Goal: Information Seeking & Learning: Find specific fact

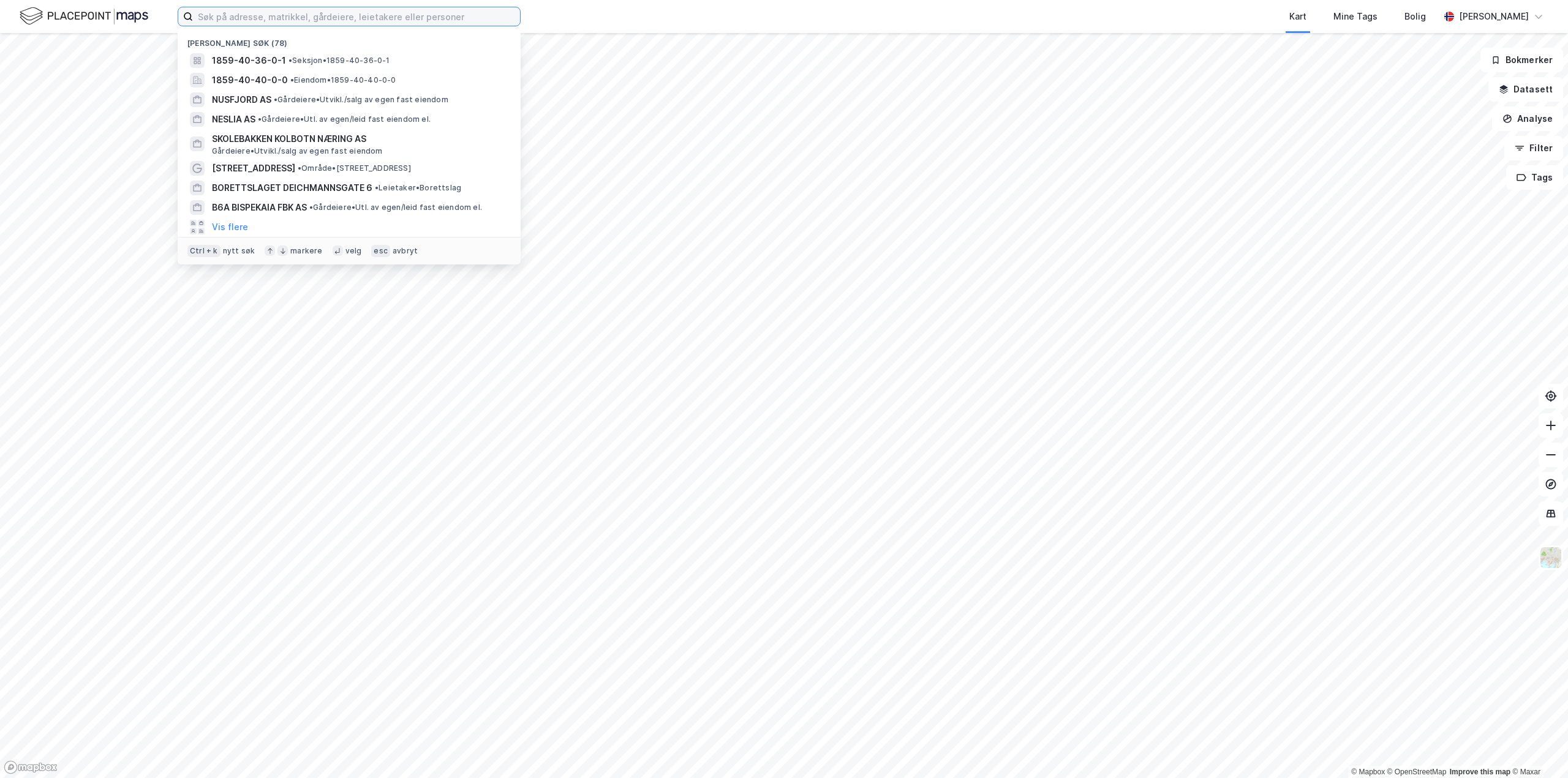
drag, startPoint x: 287, startPoint y: 16, endPoint x: 297, endPoint y: 9, distance: 12.2
click at [286, 16] on input at bounding box center [356, 17] width 327 height 18
paste input "1859-40/1"
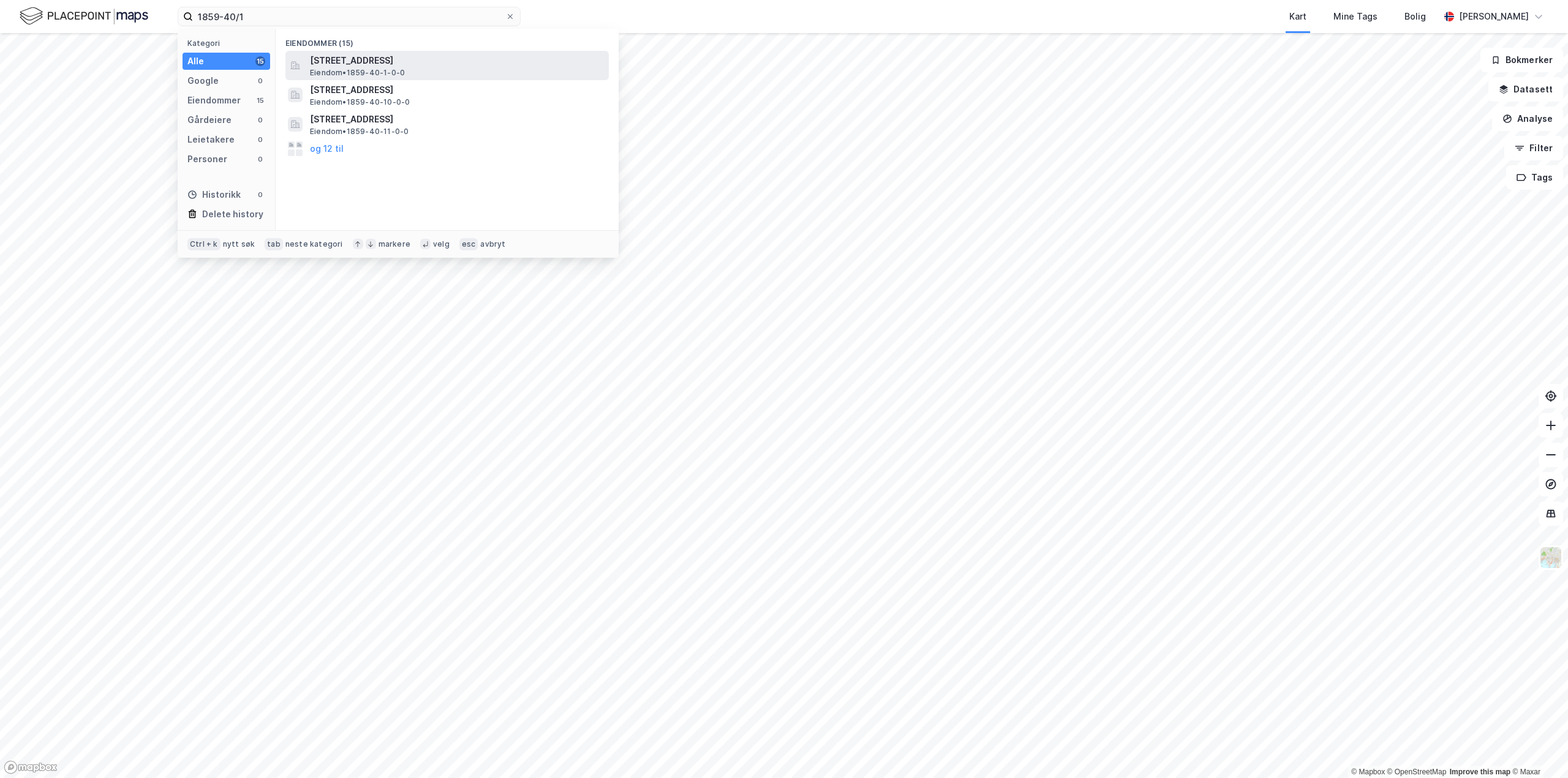
click at [457, 65] on span "[STREET_ADDRESS]" at bounding box center [456, 60] width 294 height 15
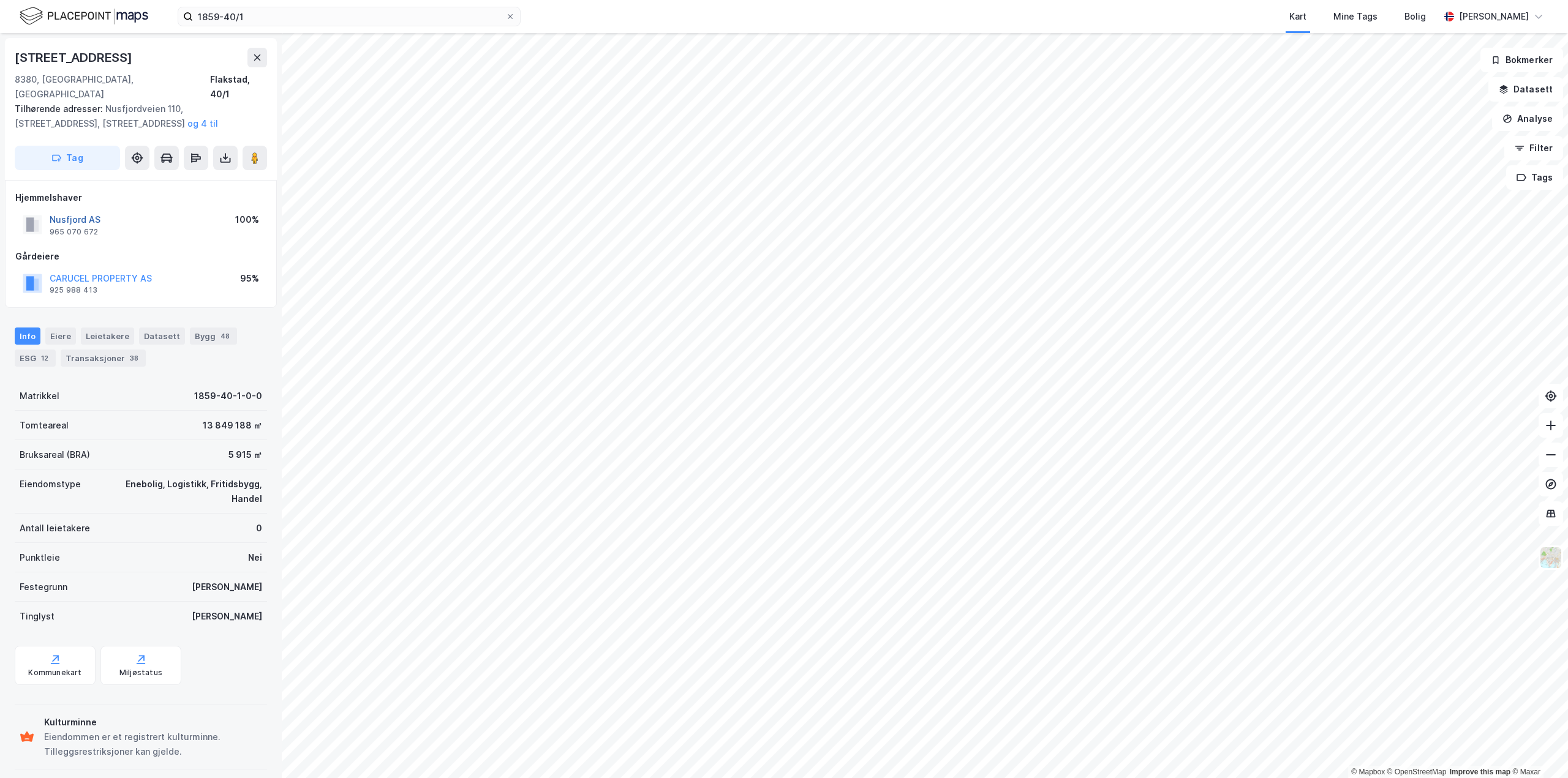
click at [0, 0] on button "Nusfjord AS" at bounding box center [0, 0] width 0 height 0
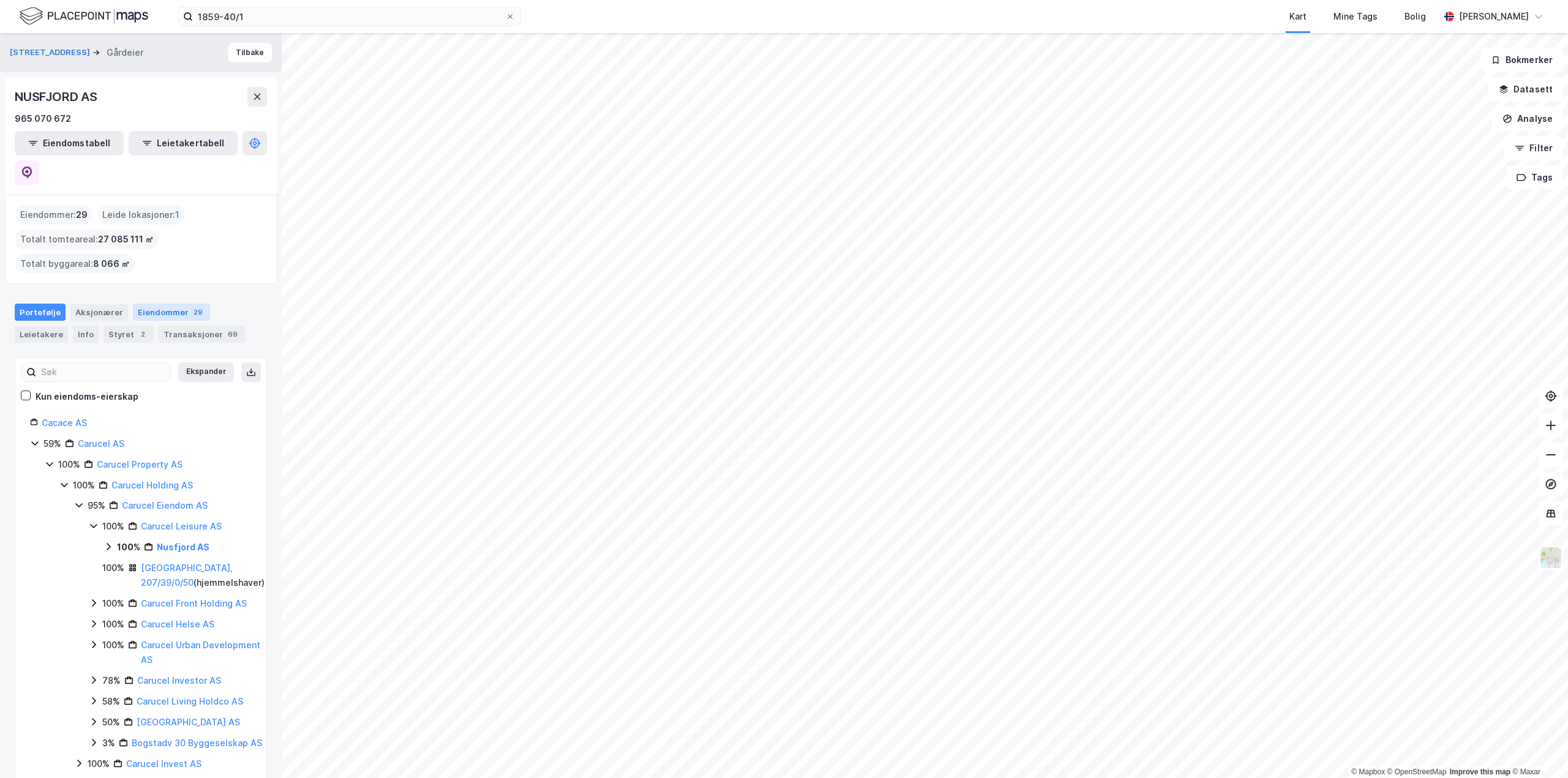
click at [167, 304] on div "Eiendommer 29" at bounding box center [171, 312] width 77 height 17
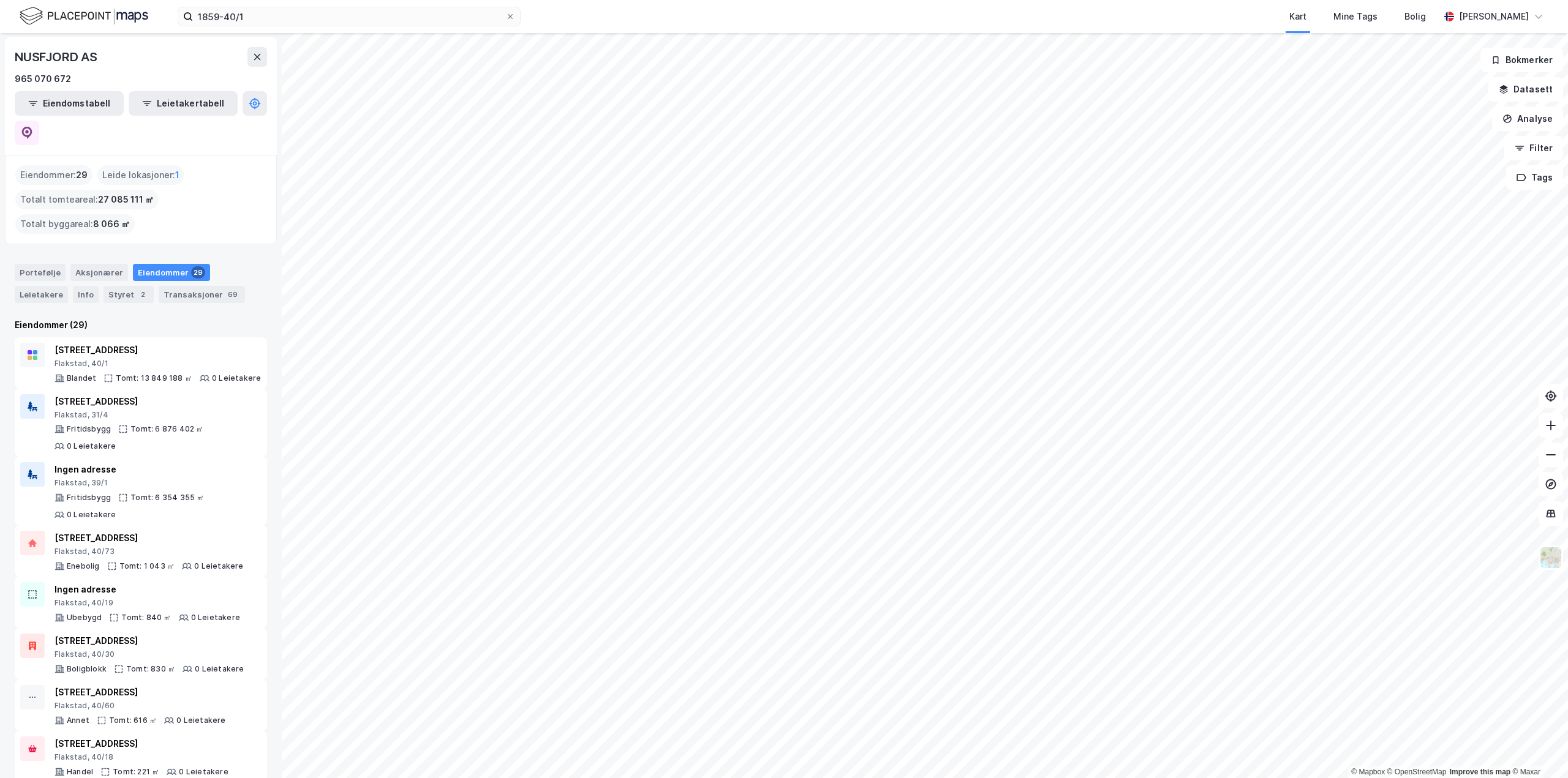
scroll to position [8, 0]
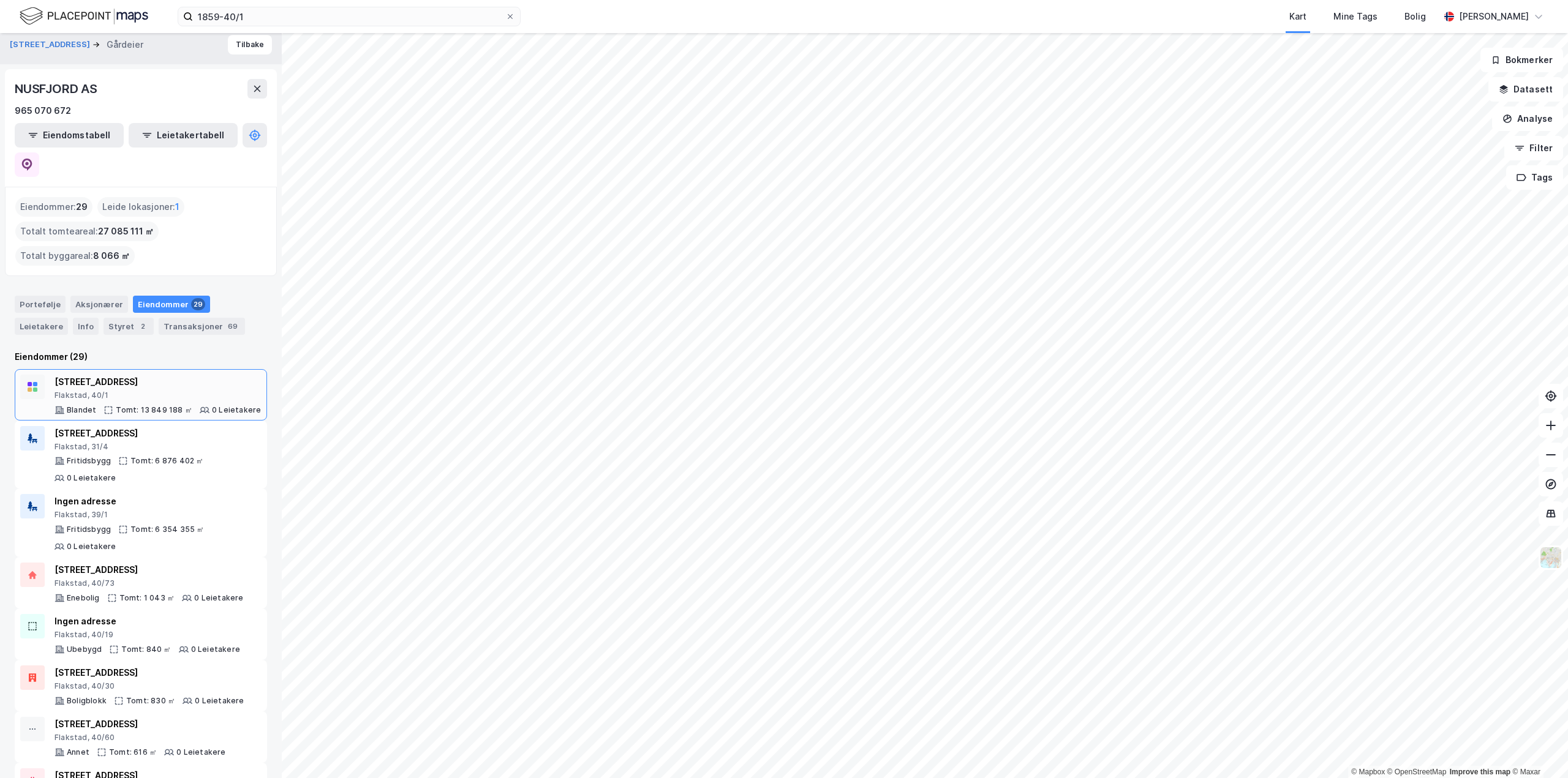
click at [206, 390] on div "Flakstad, 40/1" at bounding box center [157, 395] width 206 height 10
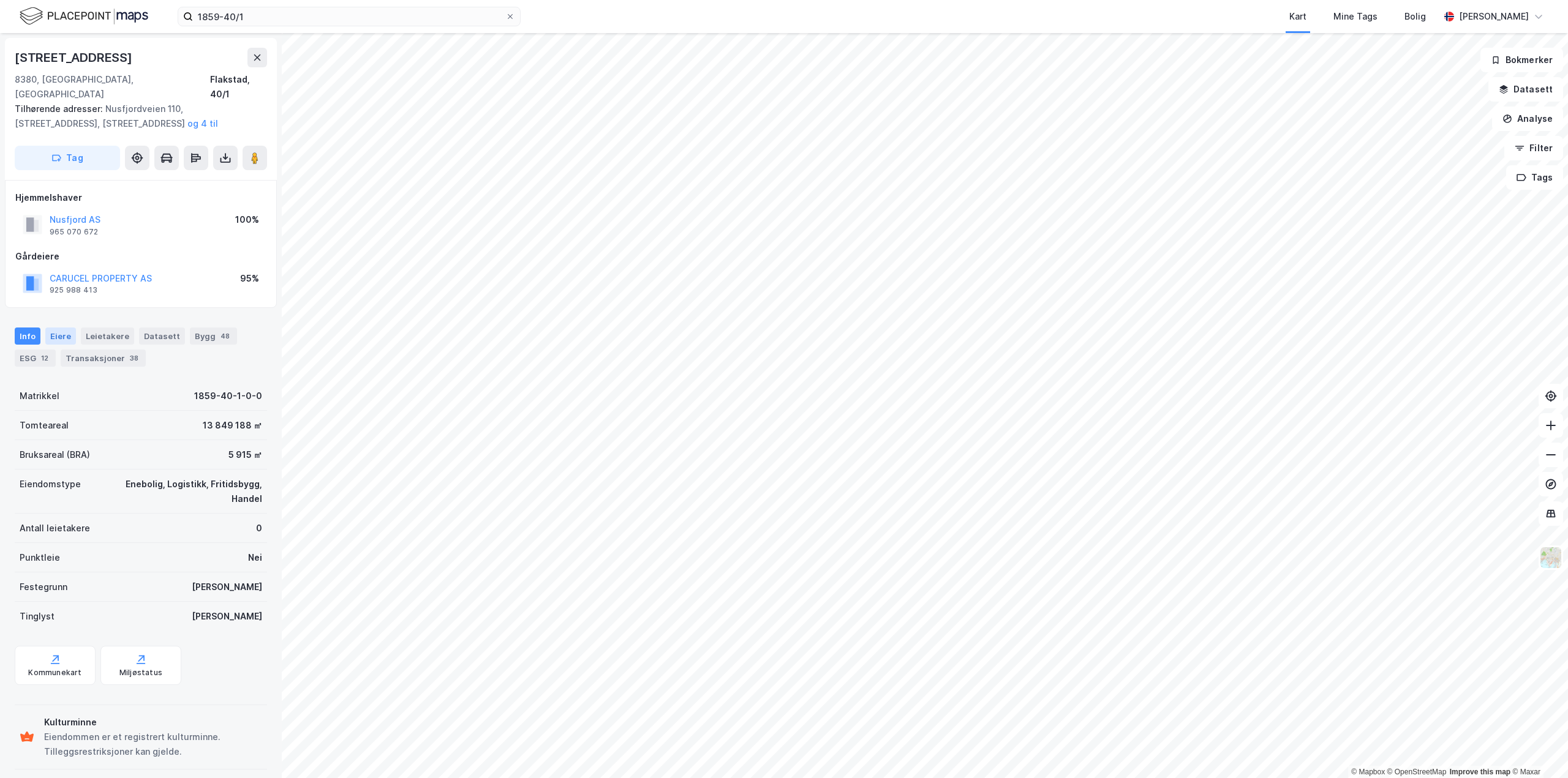
click at [53, 328] on div "Eiere" at bounding box center [60, 336] width 31 height 17
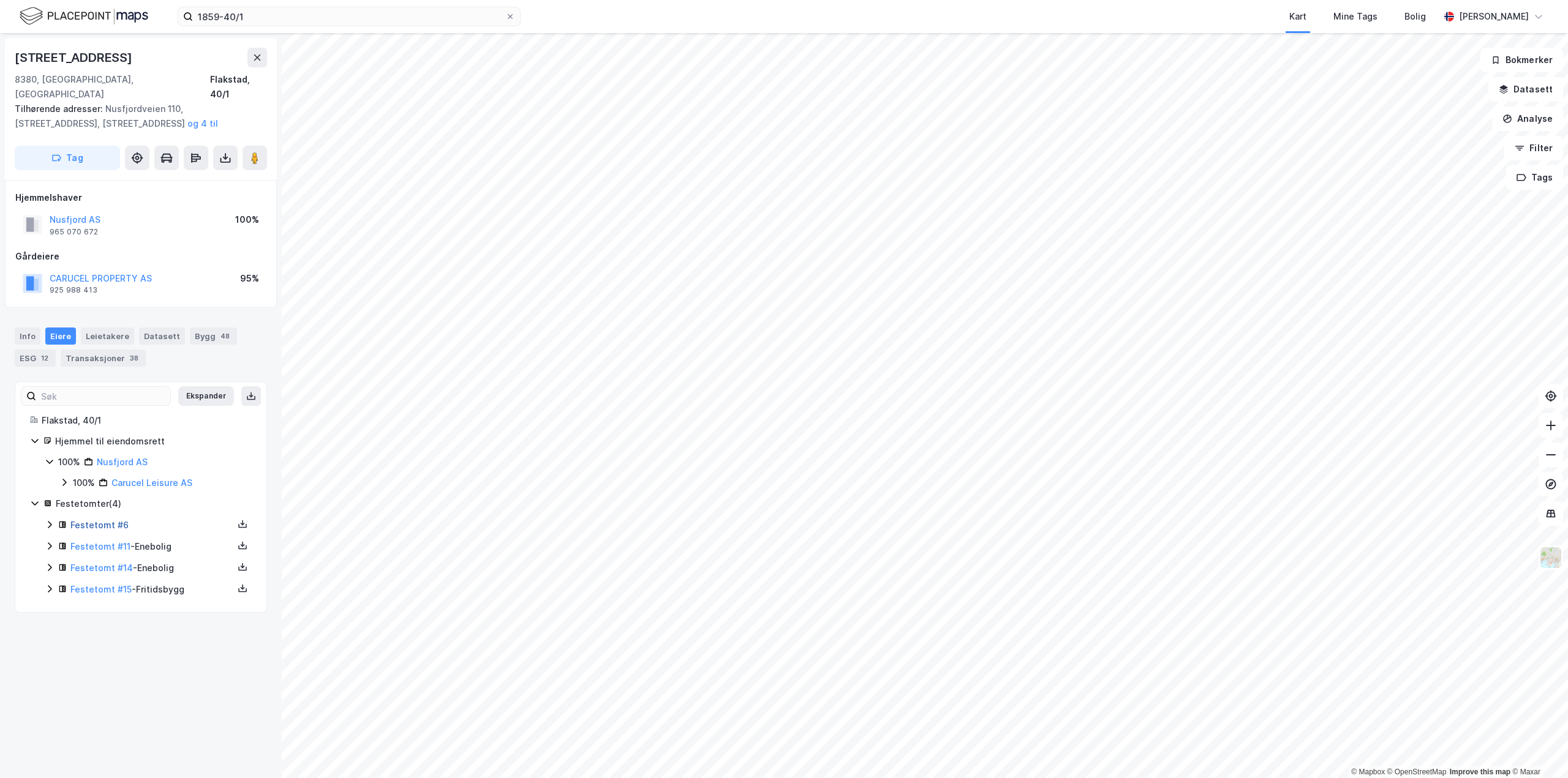
click at [94, 520] on link "Festetomt #6" at bounding box center [99, 524] width 58 height 10
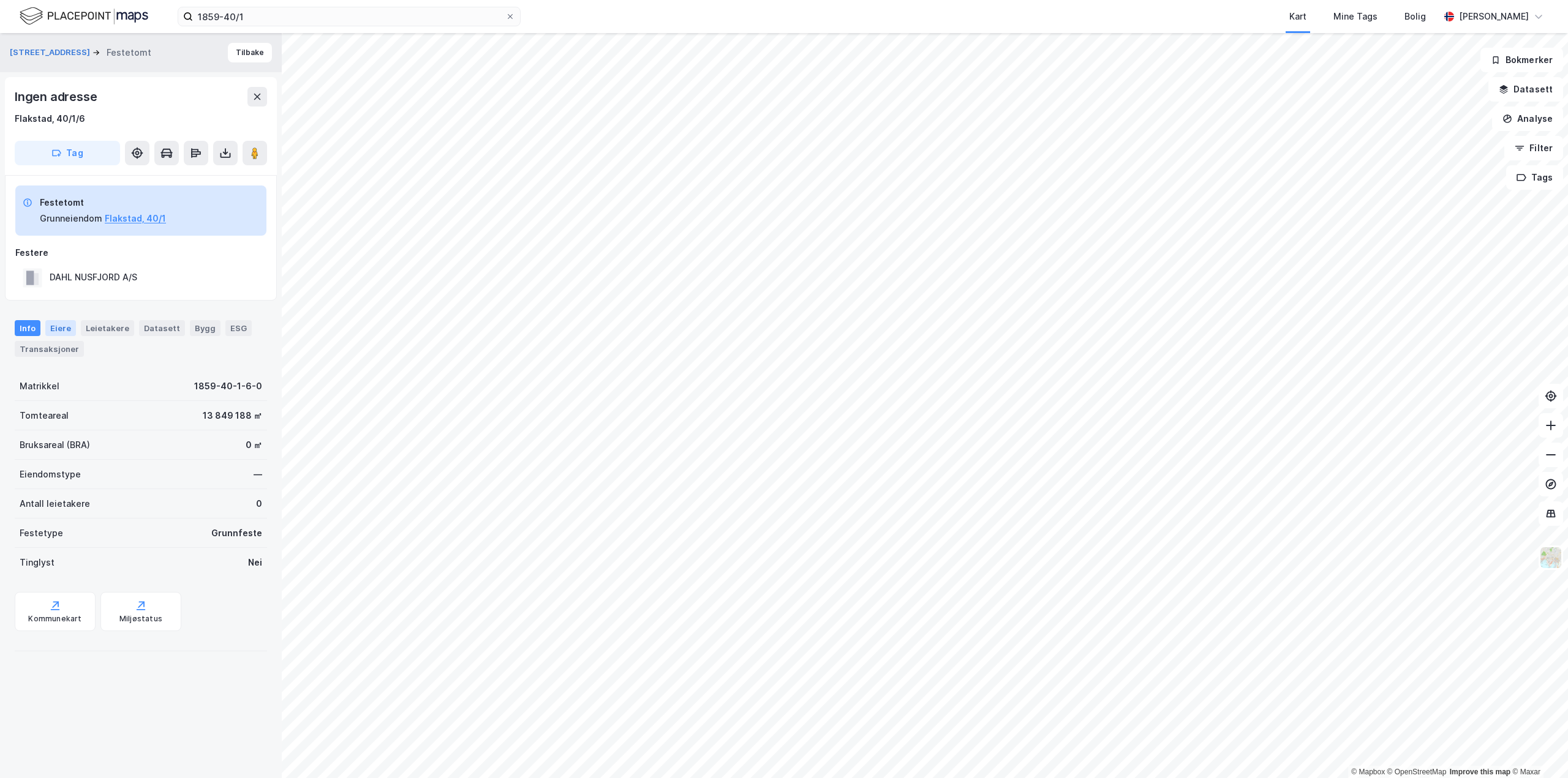
click at [63, 328] on div "Eiere" at bounding box center [60, 328] width 31 height 16
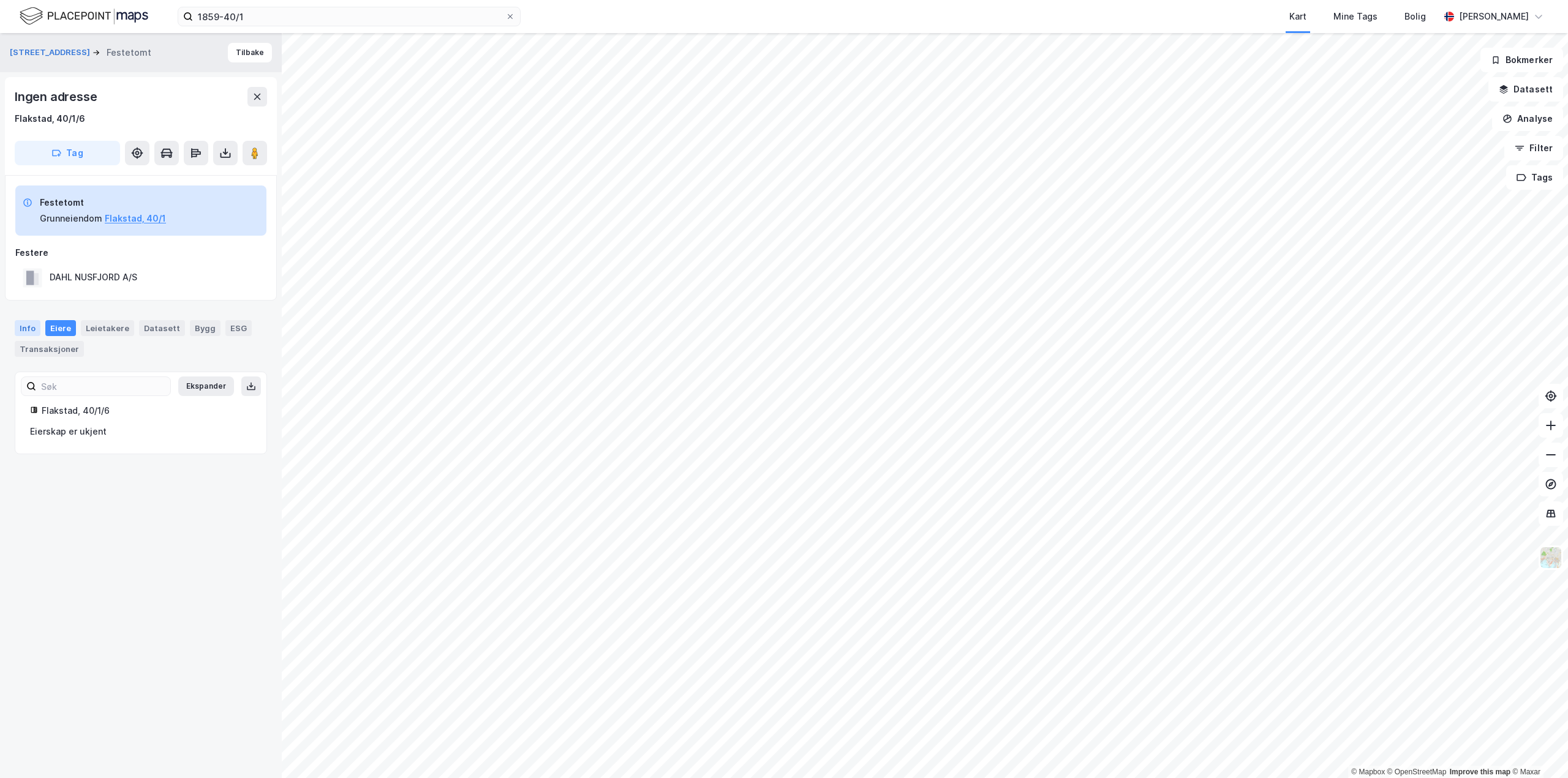
click at [19, 331] on div "Info" at bounding box center [27, 328] width 26 height 16
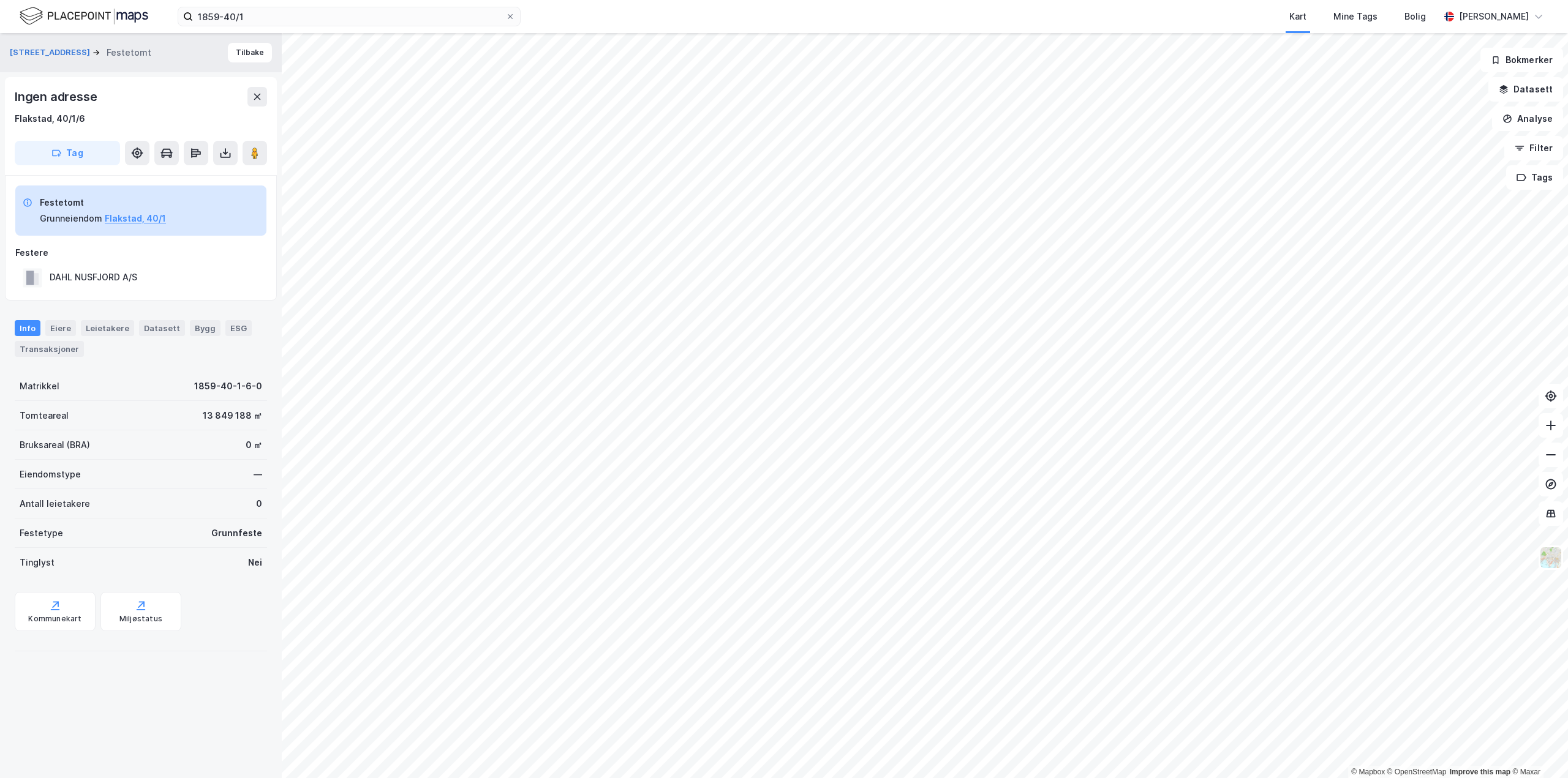
drag, startPoint x: 222, startPoint y: 531, endPoint x: 138, endPoint y: 491, distance: 93.0
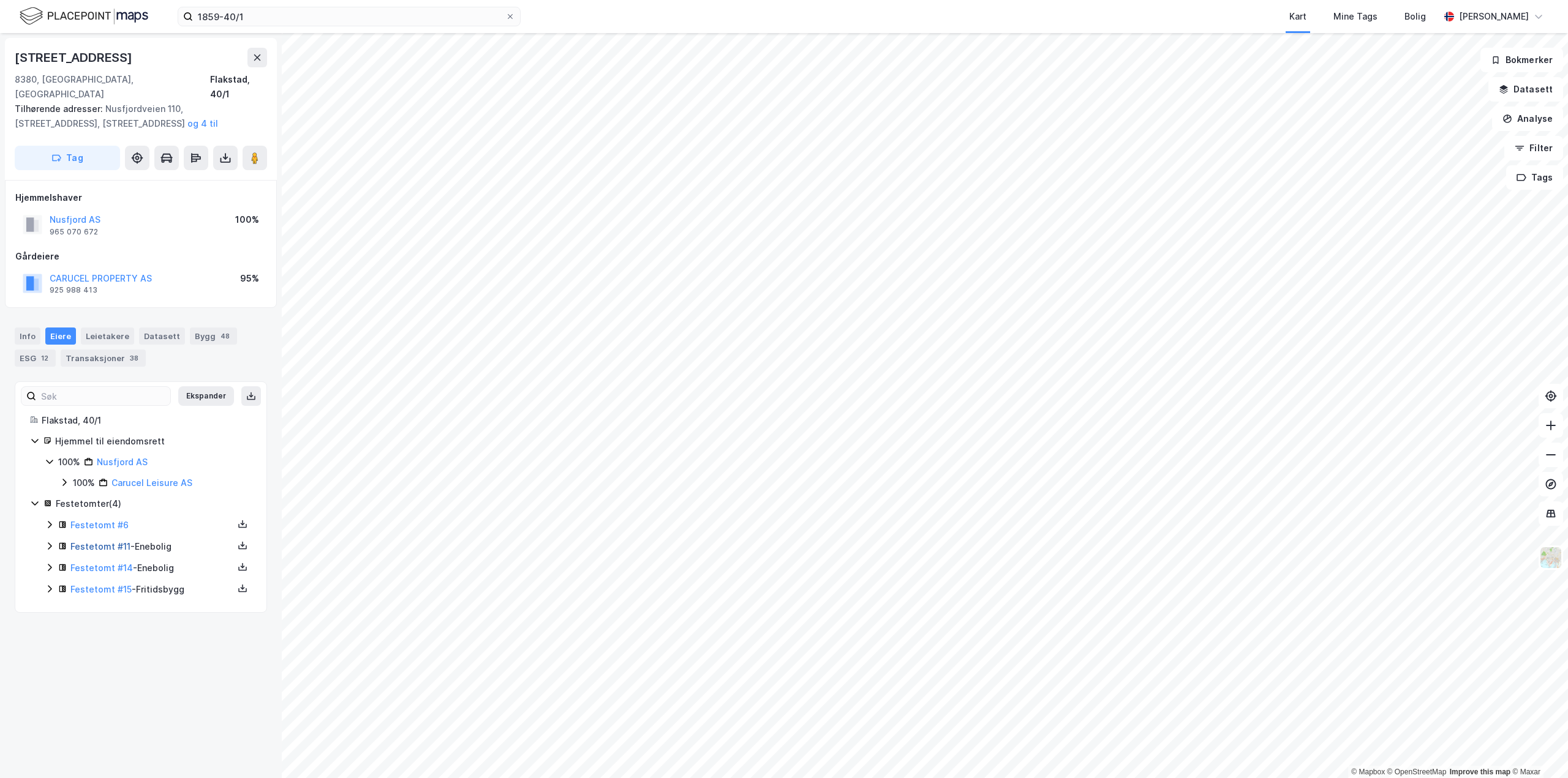
click at [91, 541] on link "Festetomt #11" at bounding box center [100, 546] width 60 height 10
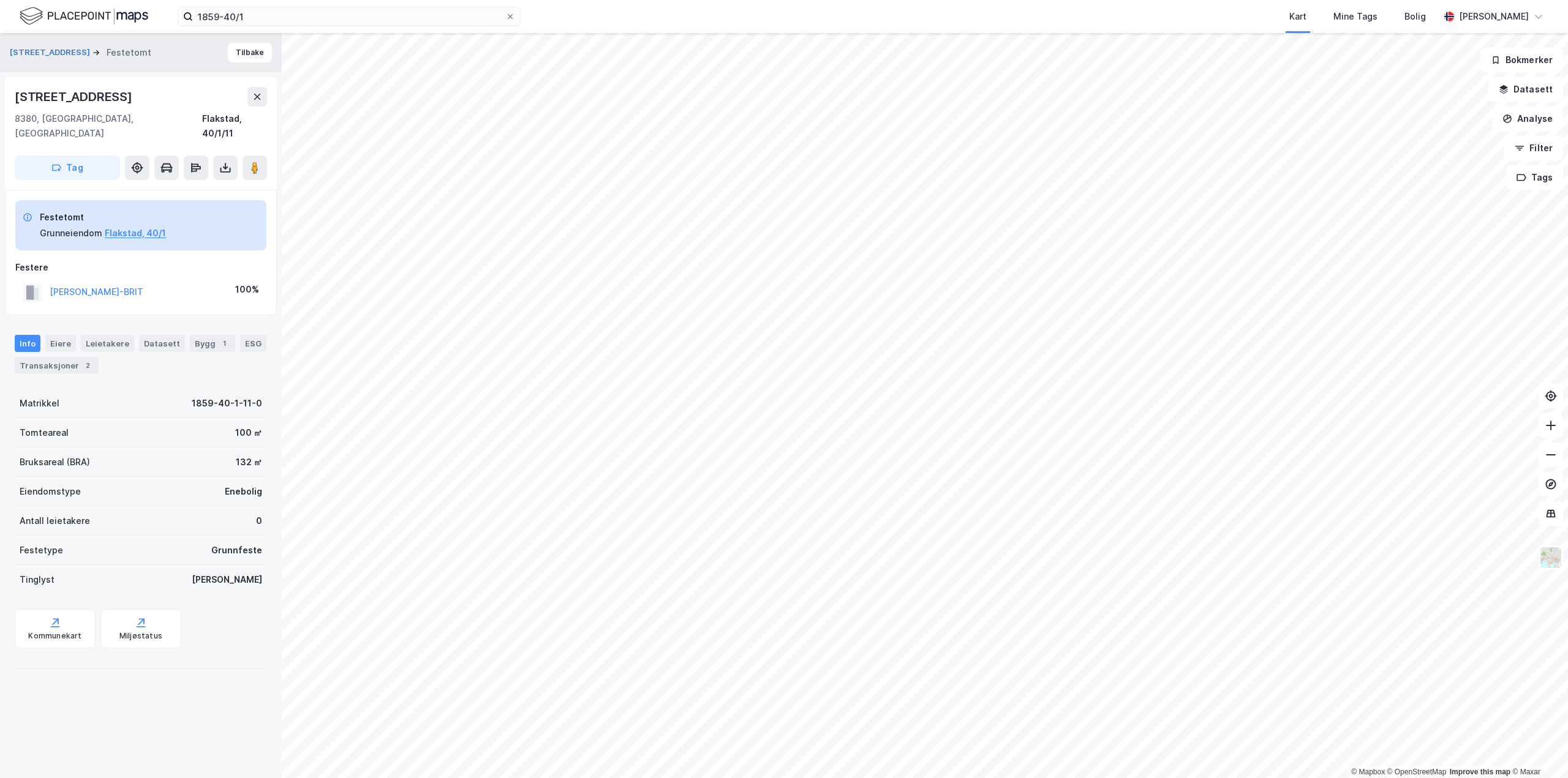
drag, startPoint x: 113, startPoint y: 533, endPoint x: 101, endPoint y: 543, distance: 15.6
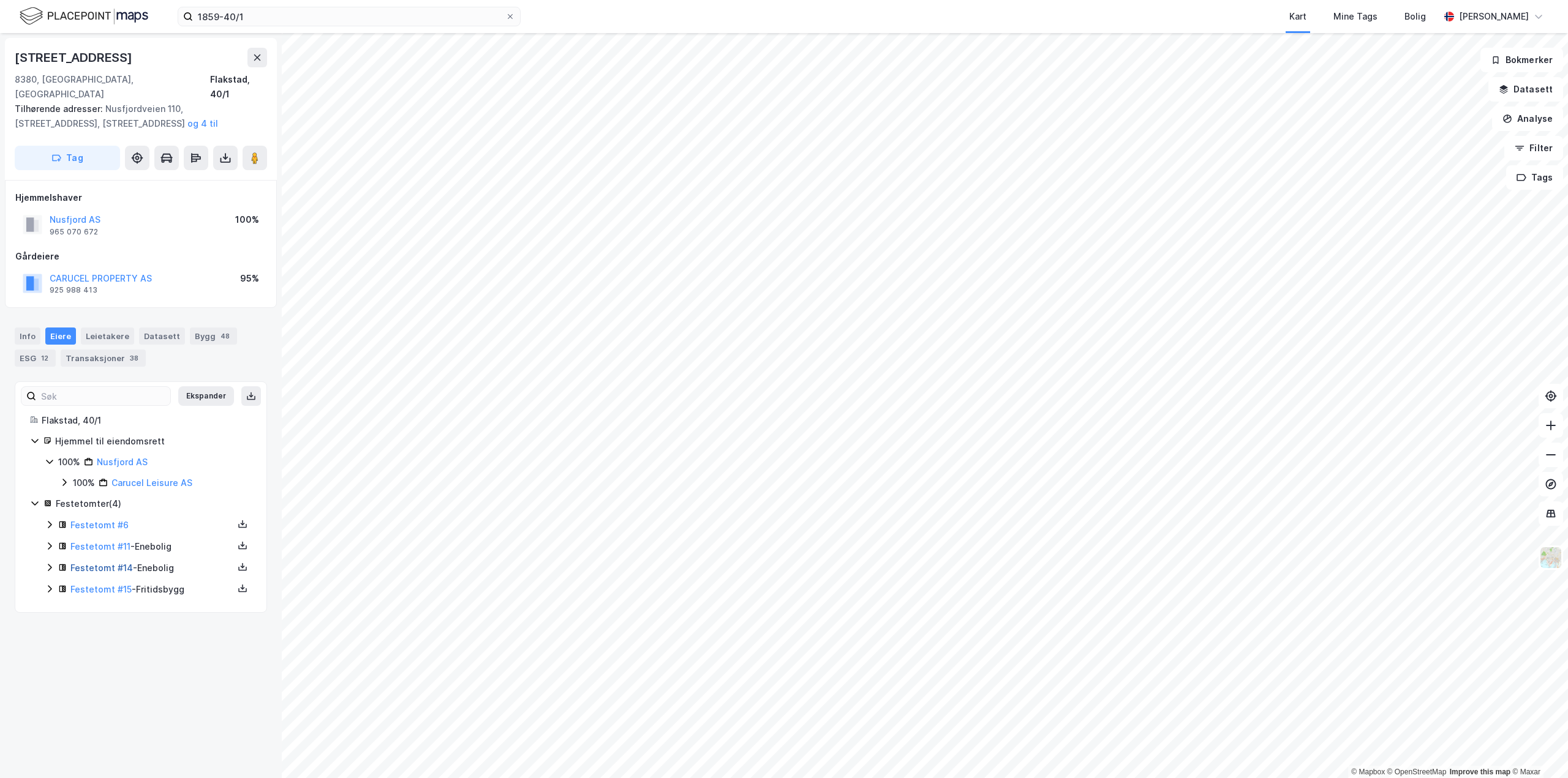
click at [90, 563] on link "Festetomt #14" at bounding box center [101, 568] width 63 height 10
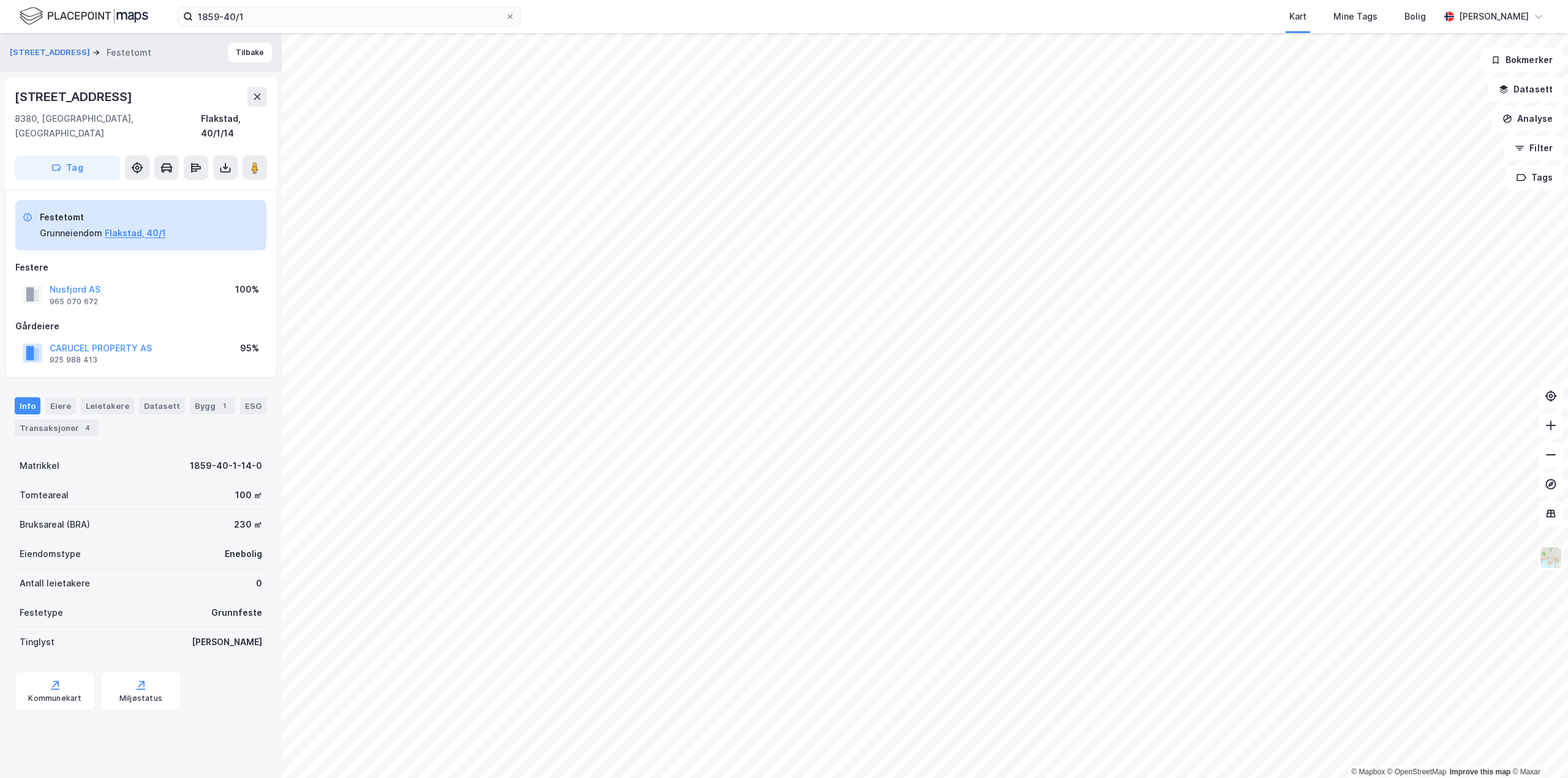
drag, startPoint x: 193, startPoint y: 558, endPoint x: 149, endPoint y: 558, distance: 44.0
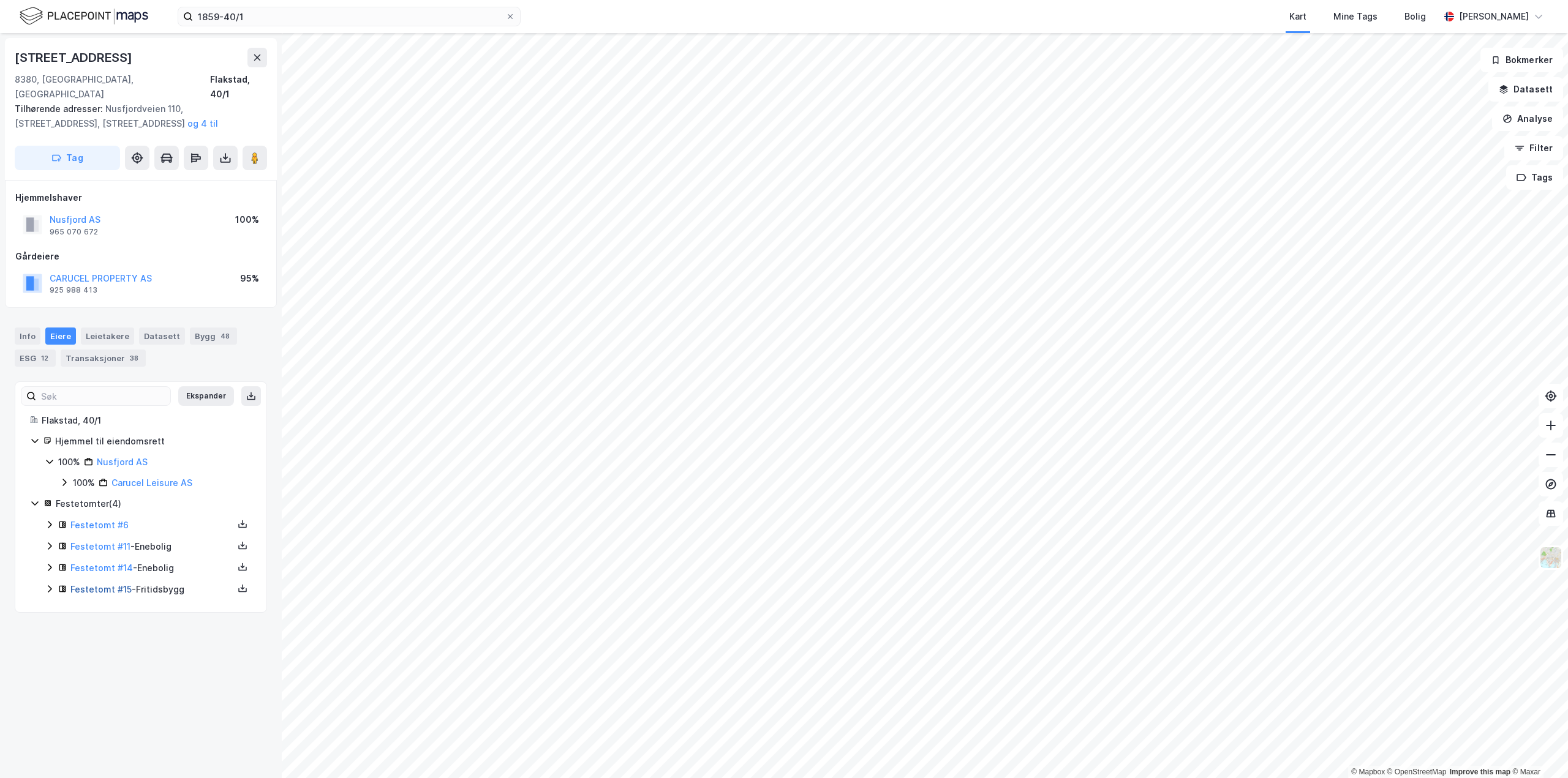
click at [101, 584] on link "Festetomt #15" at bounding box center [101, 589] width 61 height 10
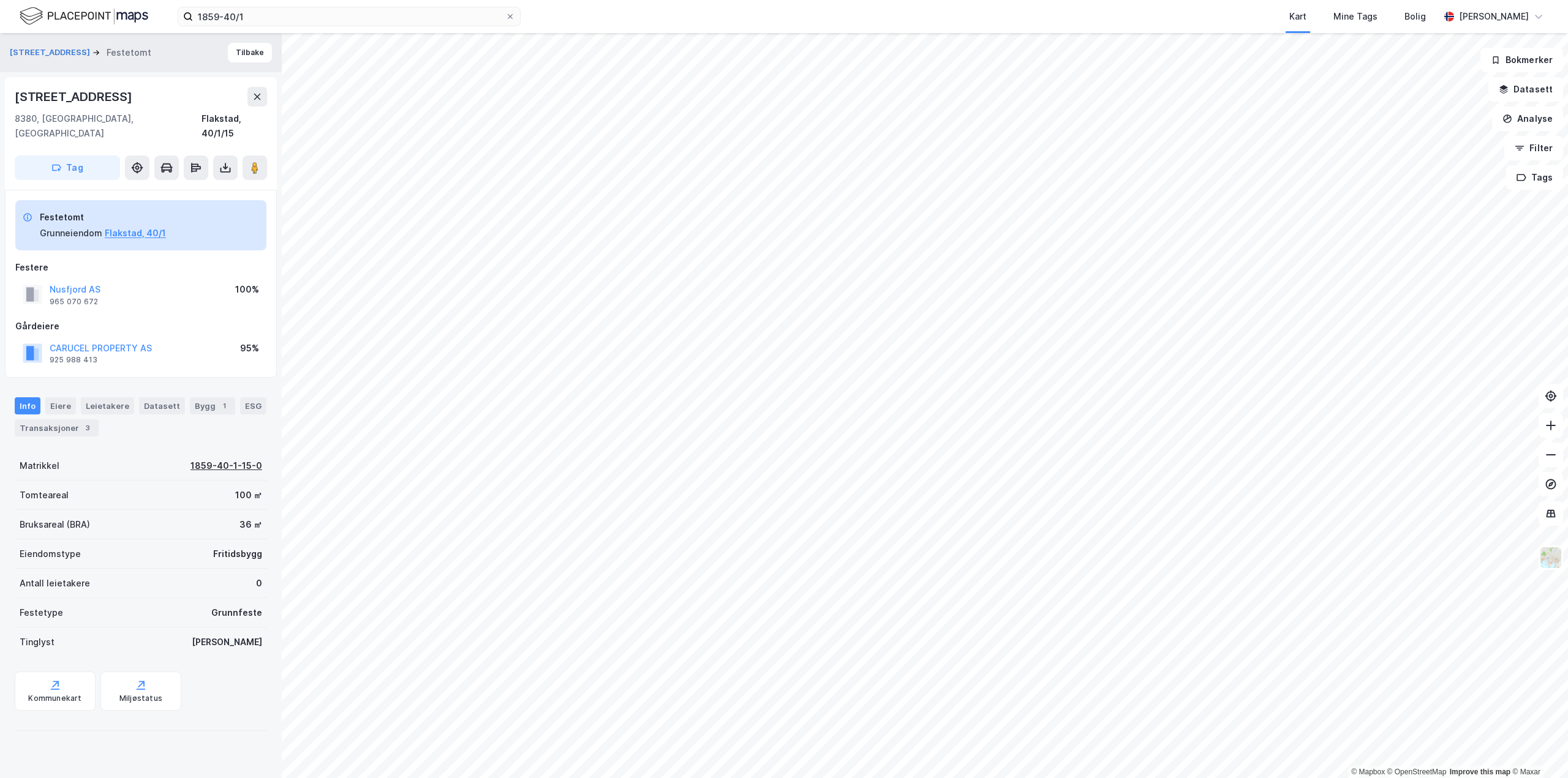
click at [210, 458] on div "1859-40-1-15-0" at bounding box center [226, 465] width 72 height 15
drag, startPoint x: 199, startPoint y: 285, endPoint x: 208, endPoint y: 288, distance: 9.5
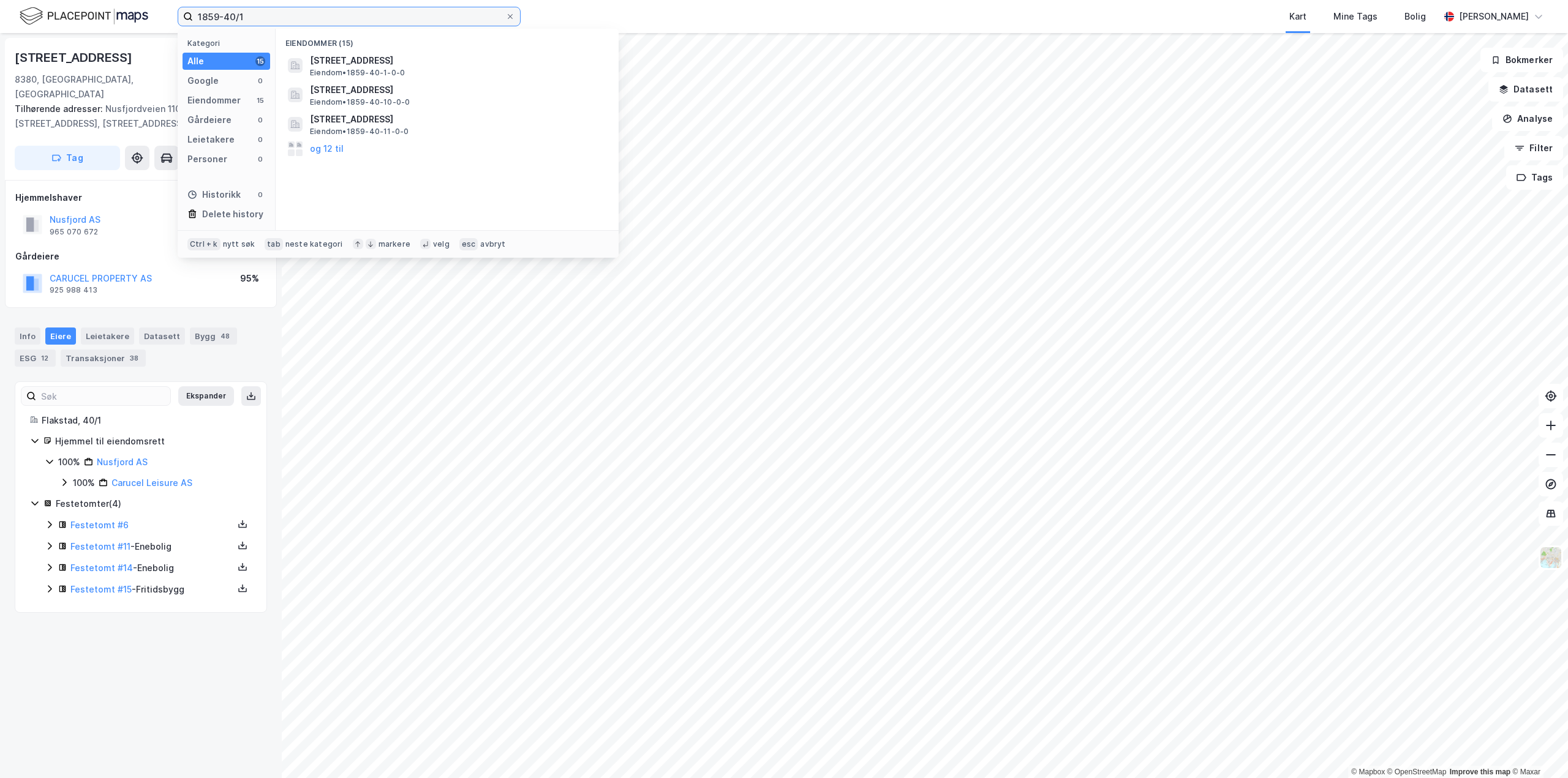
drag, startPoint x: 215, startPoint y: 20, endPoint x: 168, endPoint y: 18, distance: 47.0
click at [142, 13] on div "1859-40/1 Kategori Alle 15 Google 0 Eiendommer 15 Gårdeiere 0 Leietakere 0 Pers…" at bounding box center [784, 17] width 1568 height 33
click at [308, 22] on input "1859-40/1" at bounding box center [349, 17] width 313 height 18
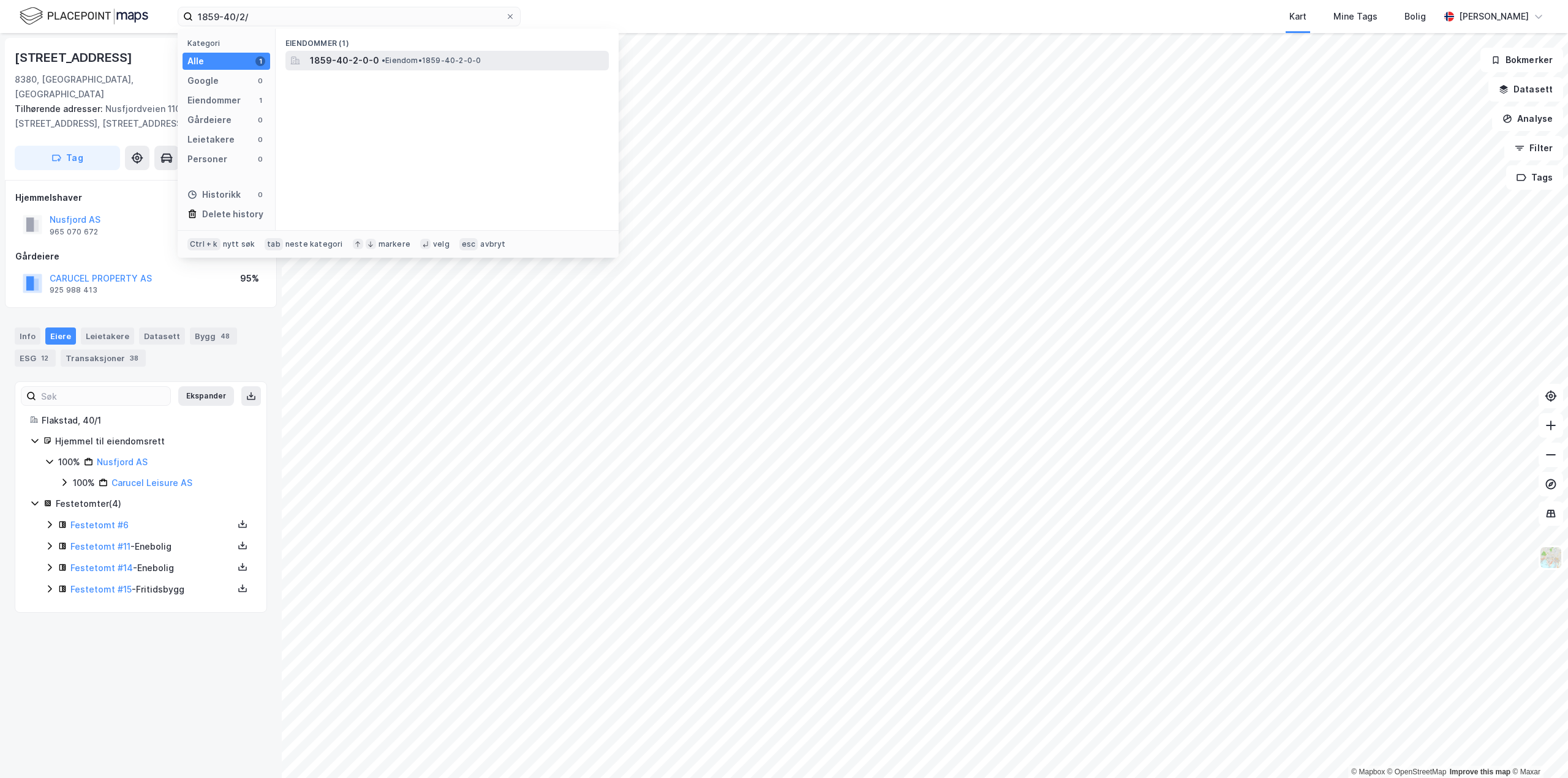
click at [372, 59] on span "1859-40-2-0-0" at bounding box center [345, 60] width 69 height 15
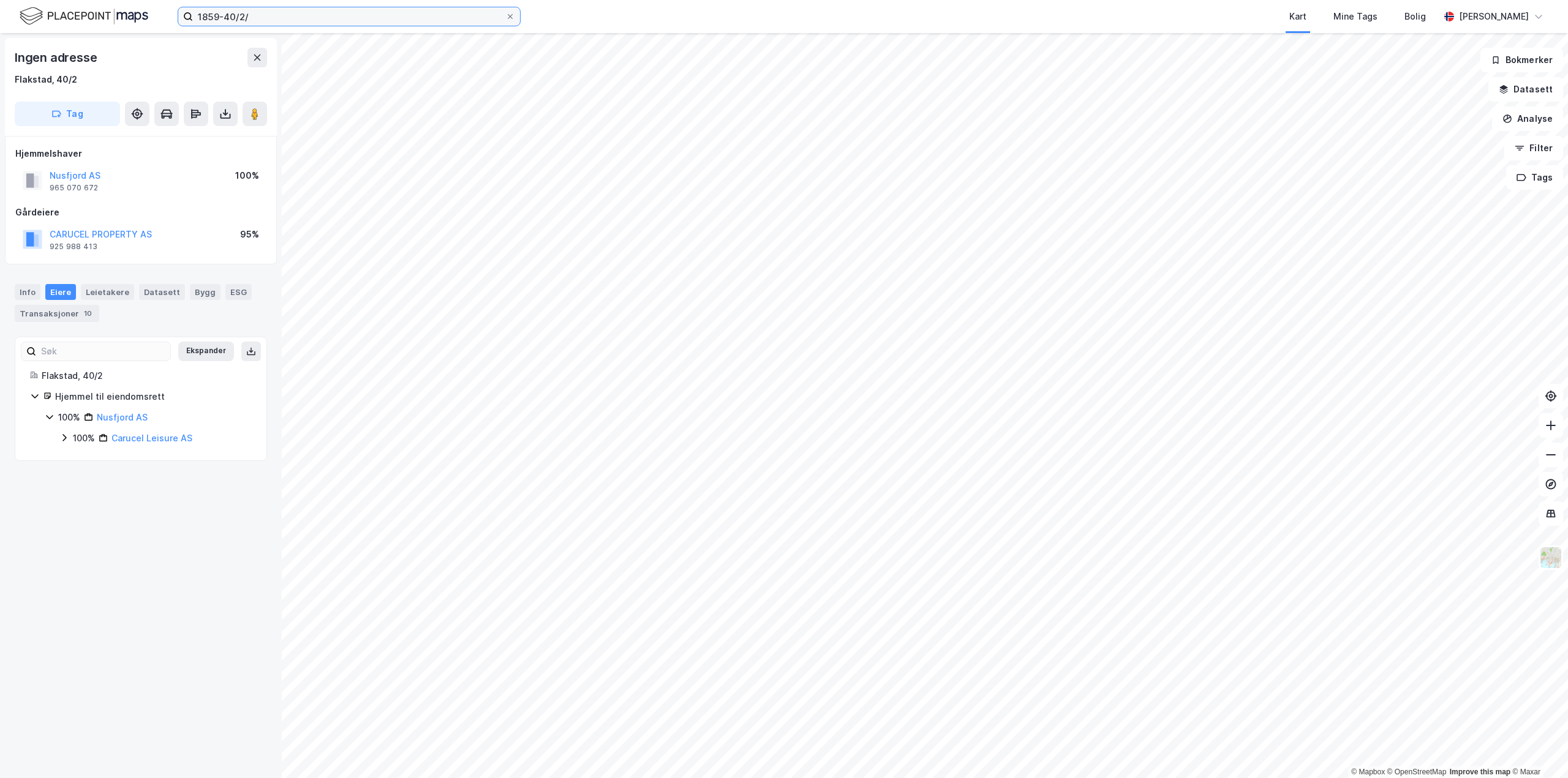
click at [280, 11] on input "1859-40/2/" at bounding box center [349, 17] width 313 height 18
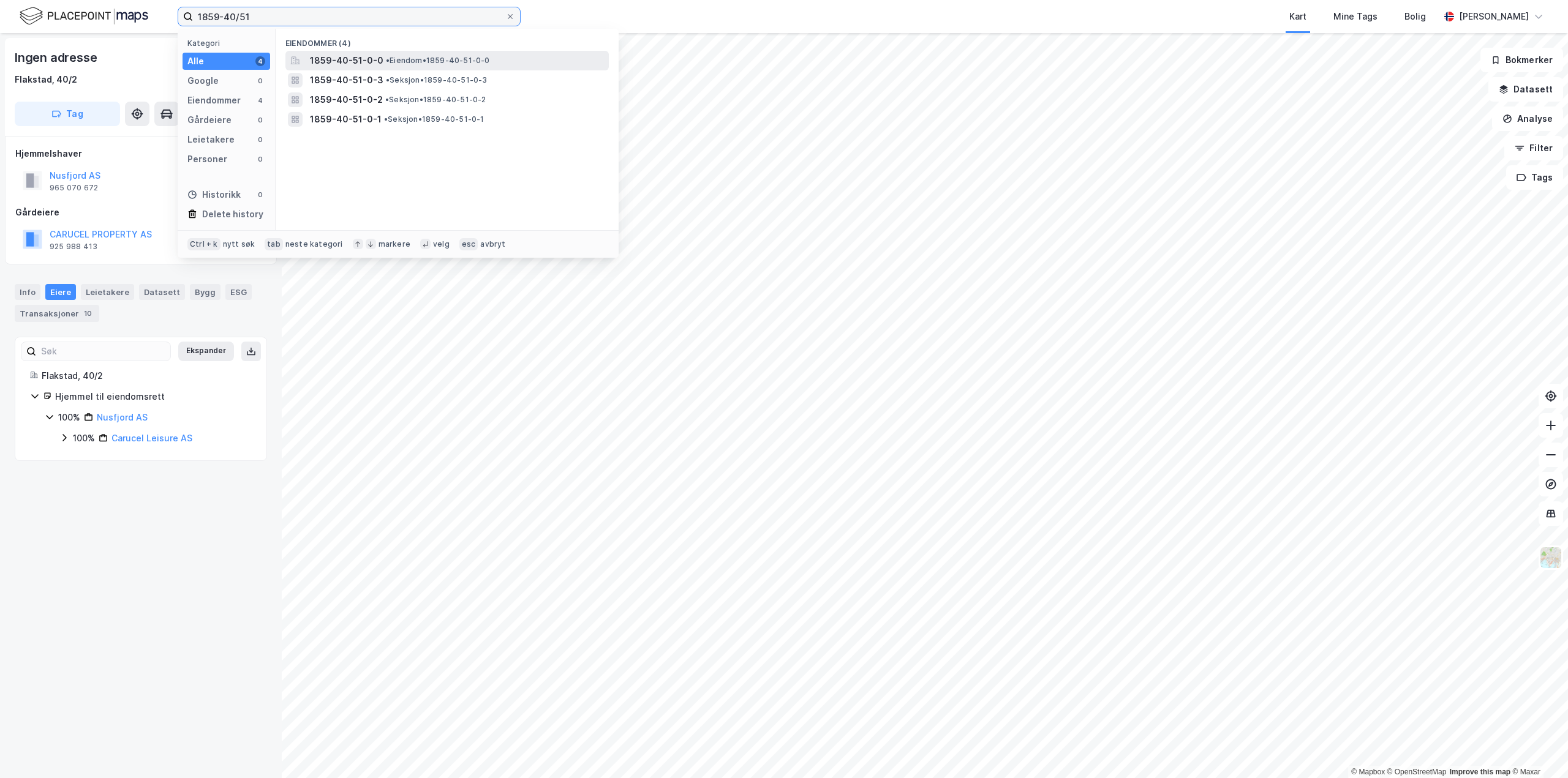
type input "1859-40/51"
click at [406, 63] on span "• Eiendom • 1859-40-51-0-0" at bounding box center [438, 60] width 104 height 10
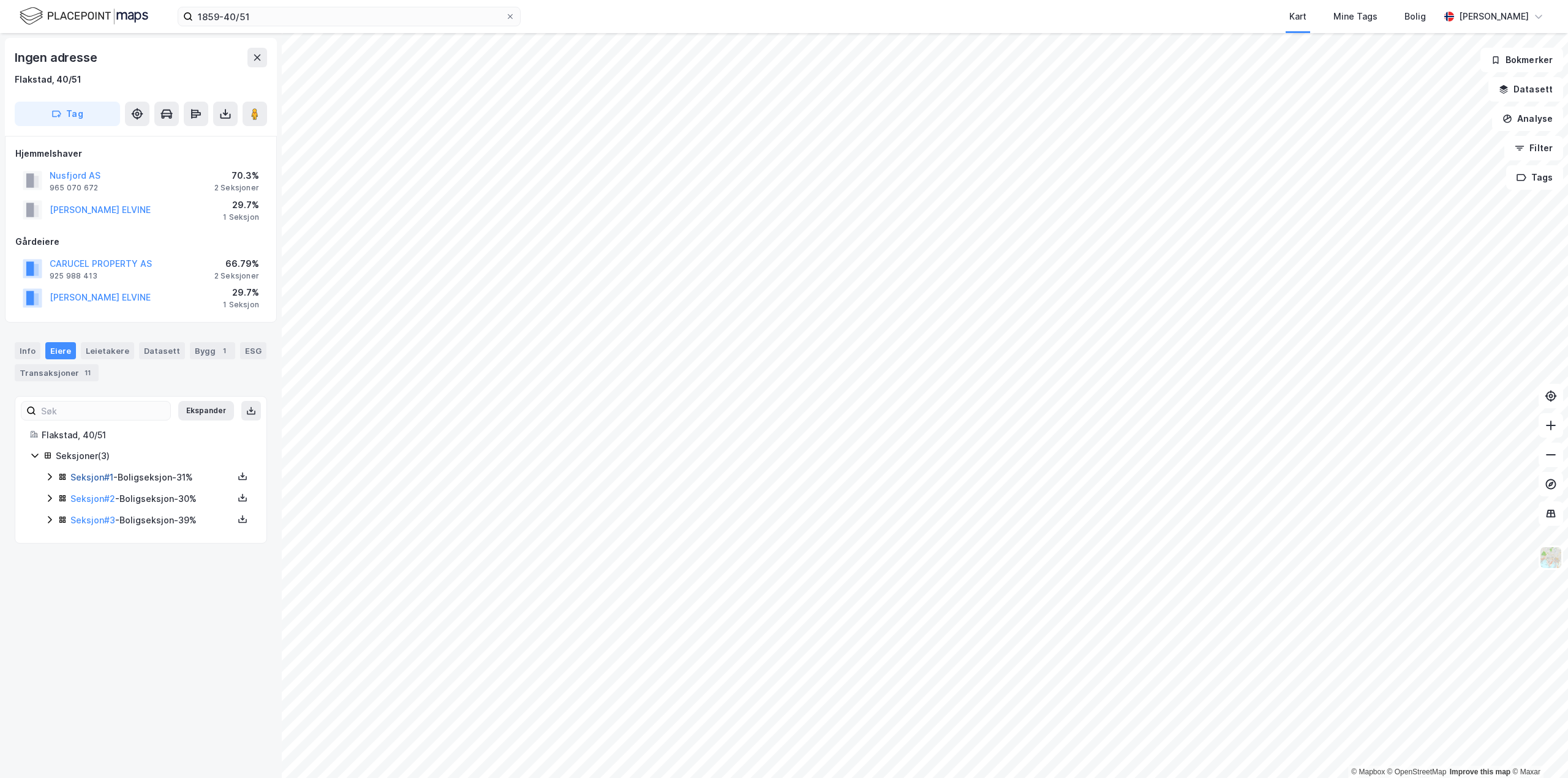
click at [88, 473] on link "Seksjon # 1" at bounding box center [92, 477] width 43 height 10
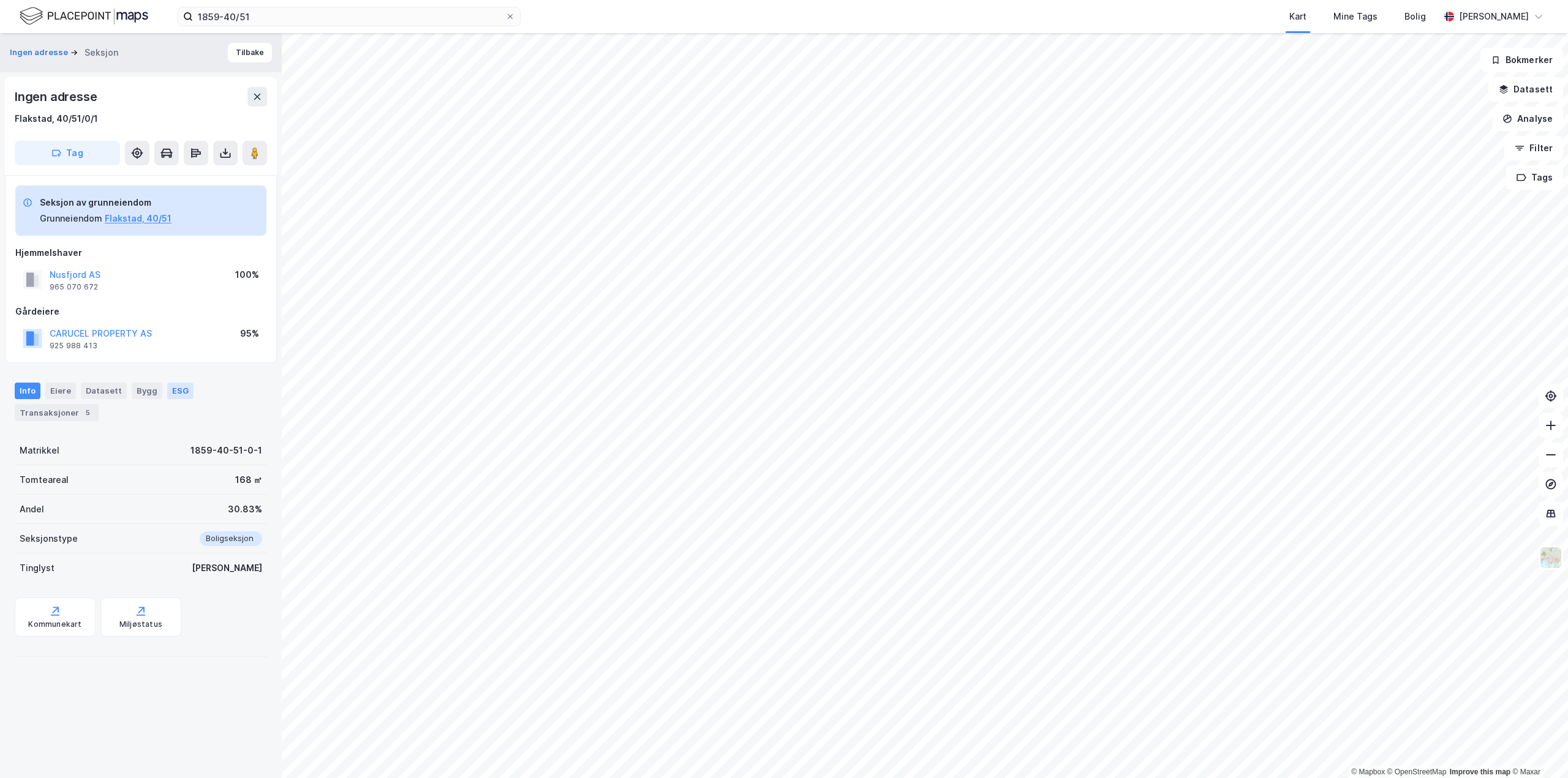
drag, startPoint x: 190, startPoint y: 383, endPoint x: 179, endPoint y: 383, distance: 11.0
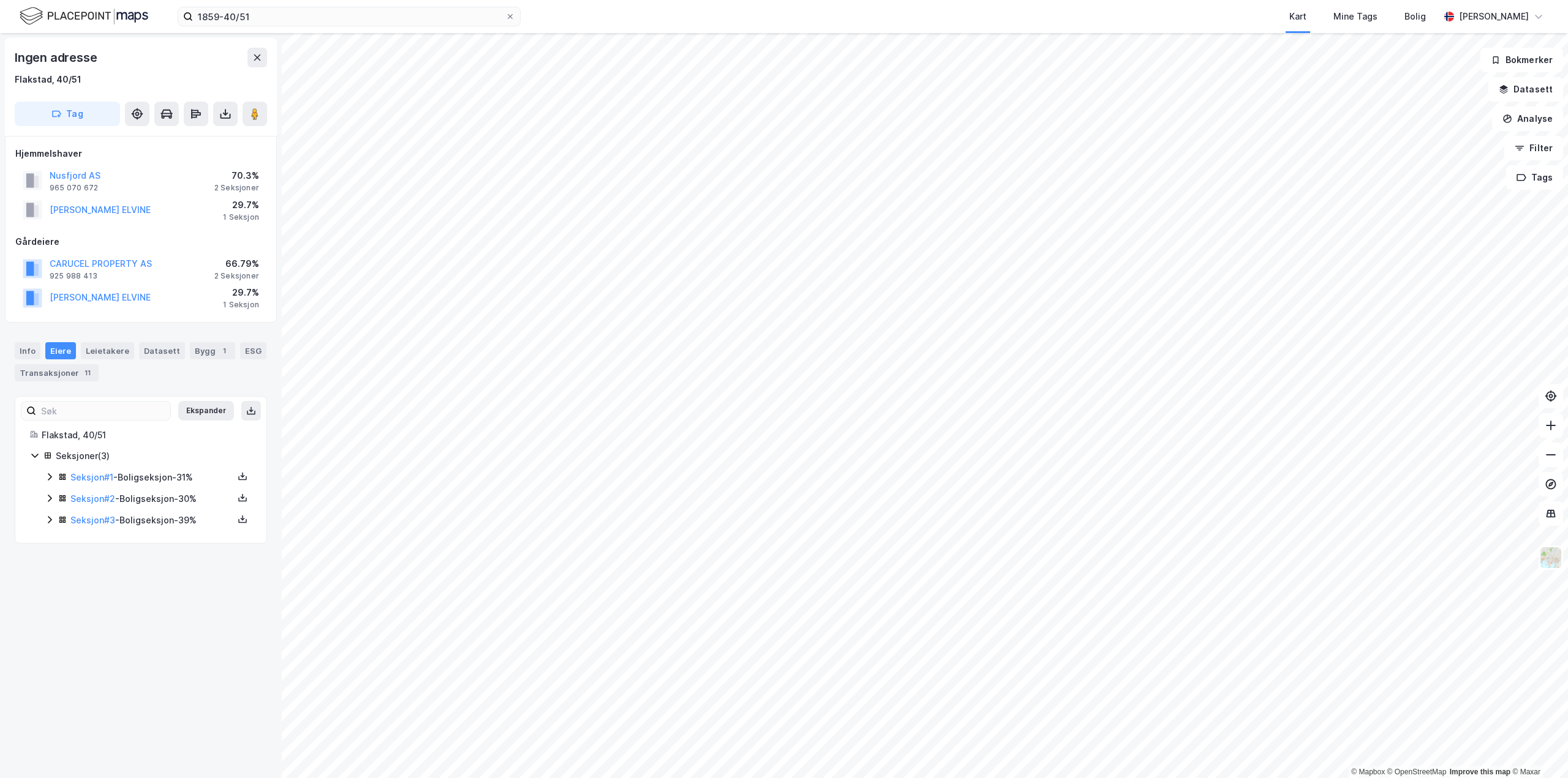
click at [99, 492] on div "Seksjon # 2 - Boligseksjon - 30%" at bounding box center [151, 499] width 163 height 15
click at [82, 501] on link "Seksjon # 2" at bounding box center [92, 499] width 44 height 10
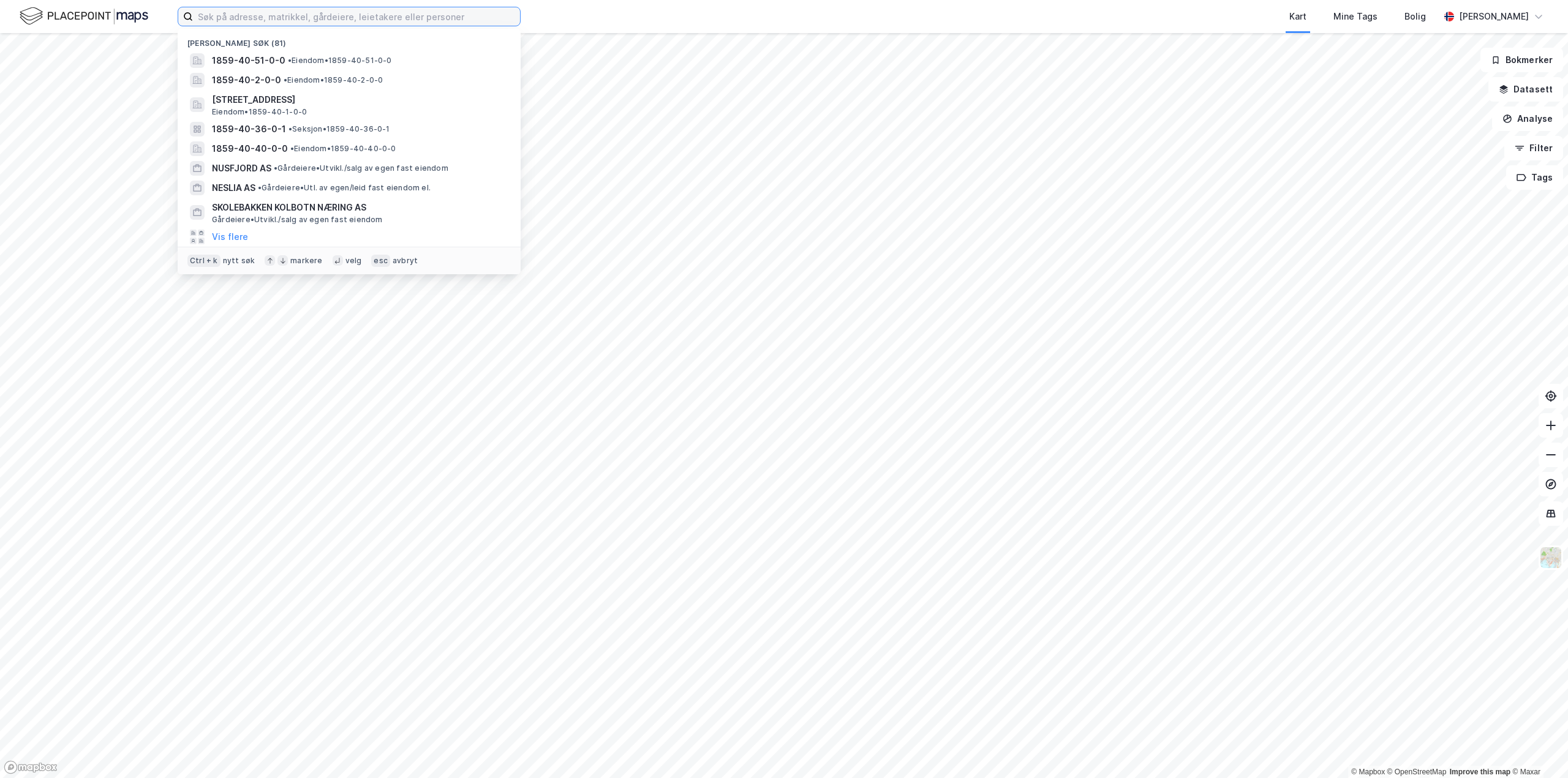
click at [327, 22] on input at bounding box center [356, 17] width 327 height 18
paste input "1859-40-1-15-0"
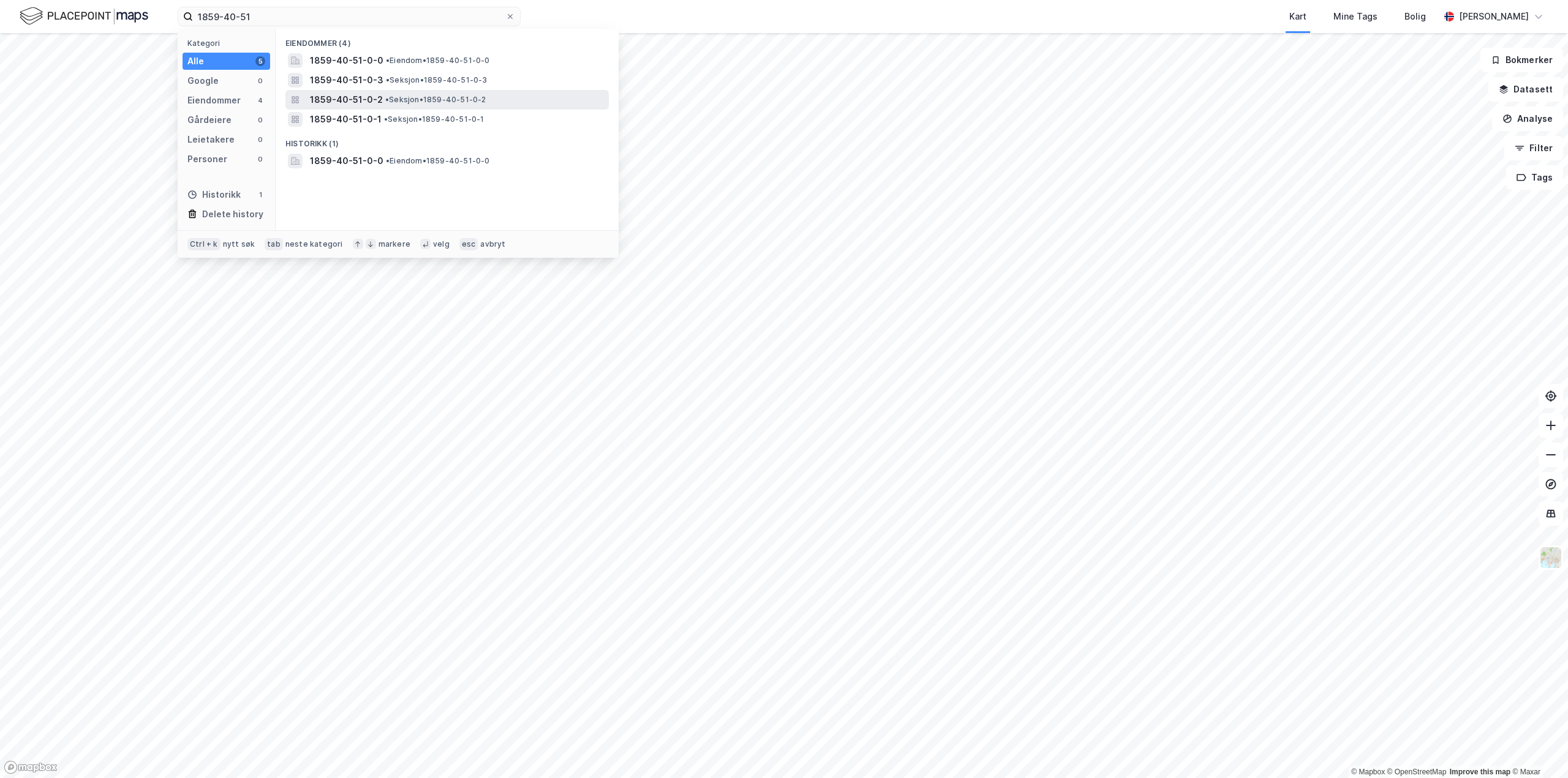
click at [443, 101] on span "• Seksjon • 1859-40-51-0-2" at bounding box center [435, 100] width 101 height 10
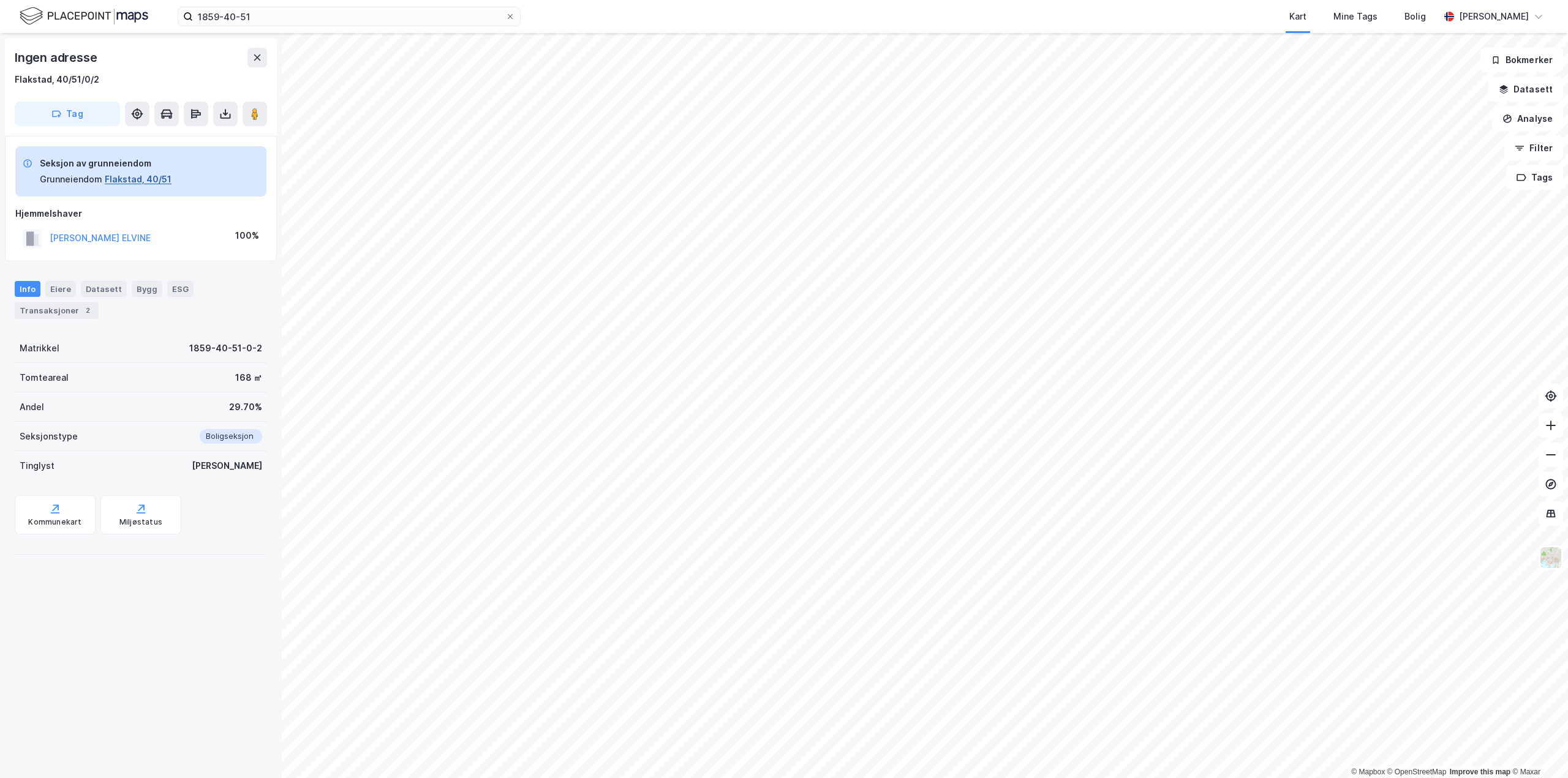
click at [135, 179] on button "Flakstad, 40/51" at bounding box center [138, 179] width 67 height 15
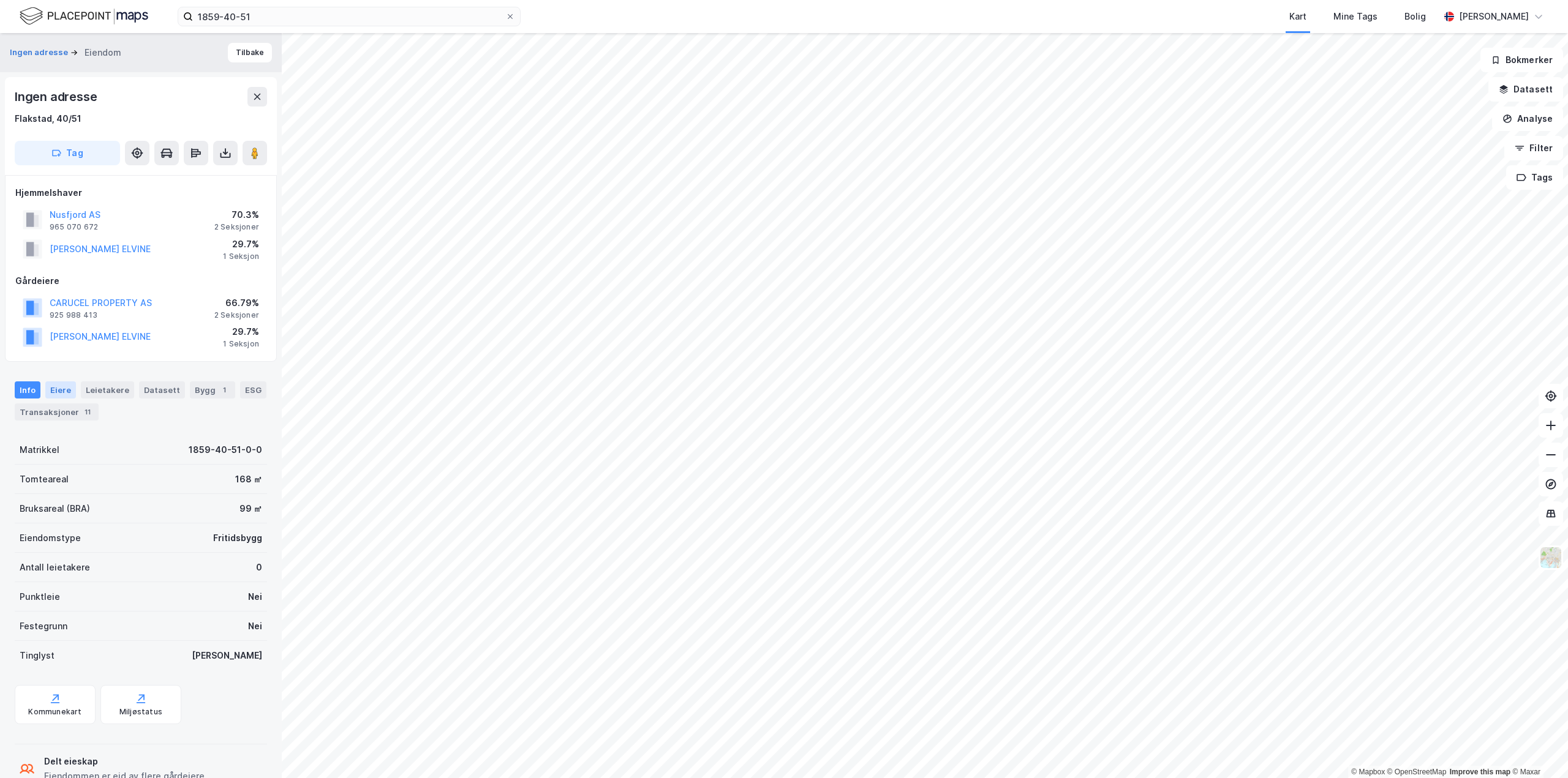
click at [68, 390] on div "Eiere" at bounding box center [60, 390] width 31 height 17
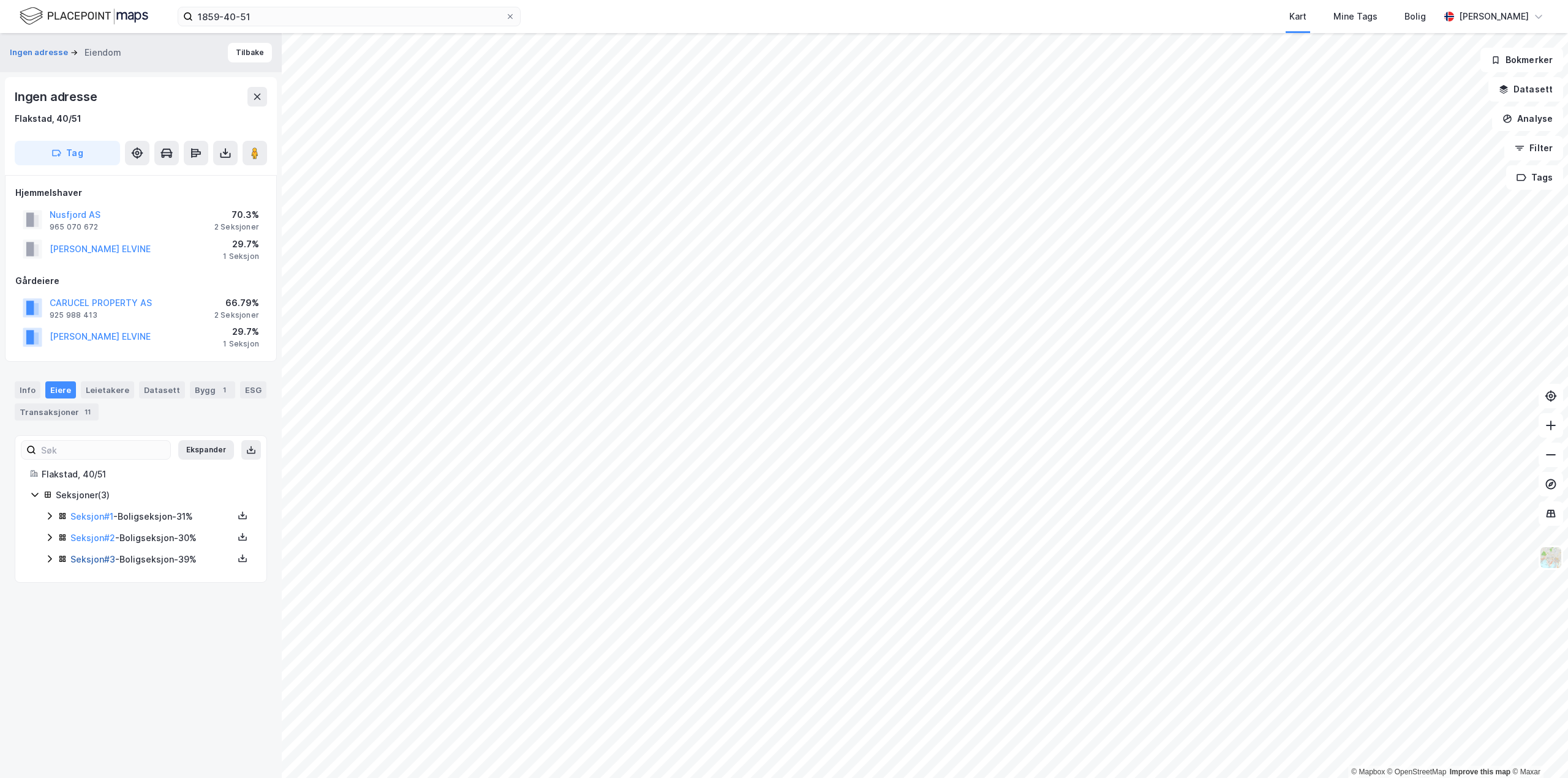
click at [94, 563] on link "Seksjon # 3" at bounding box center [92, 559] width 44 height 10
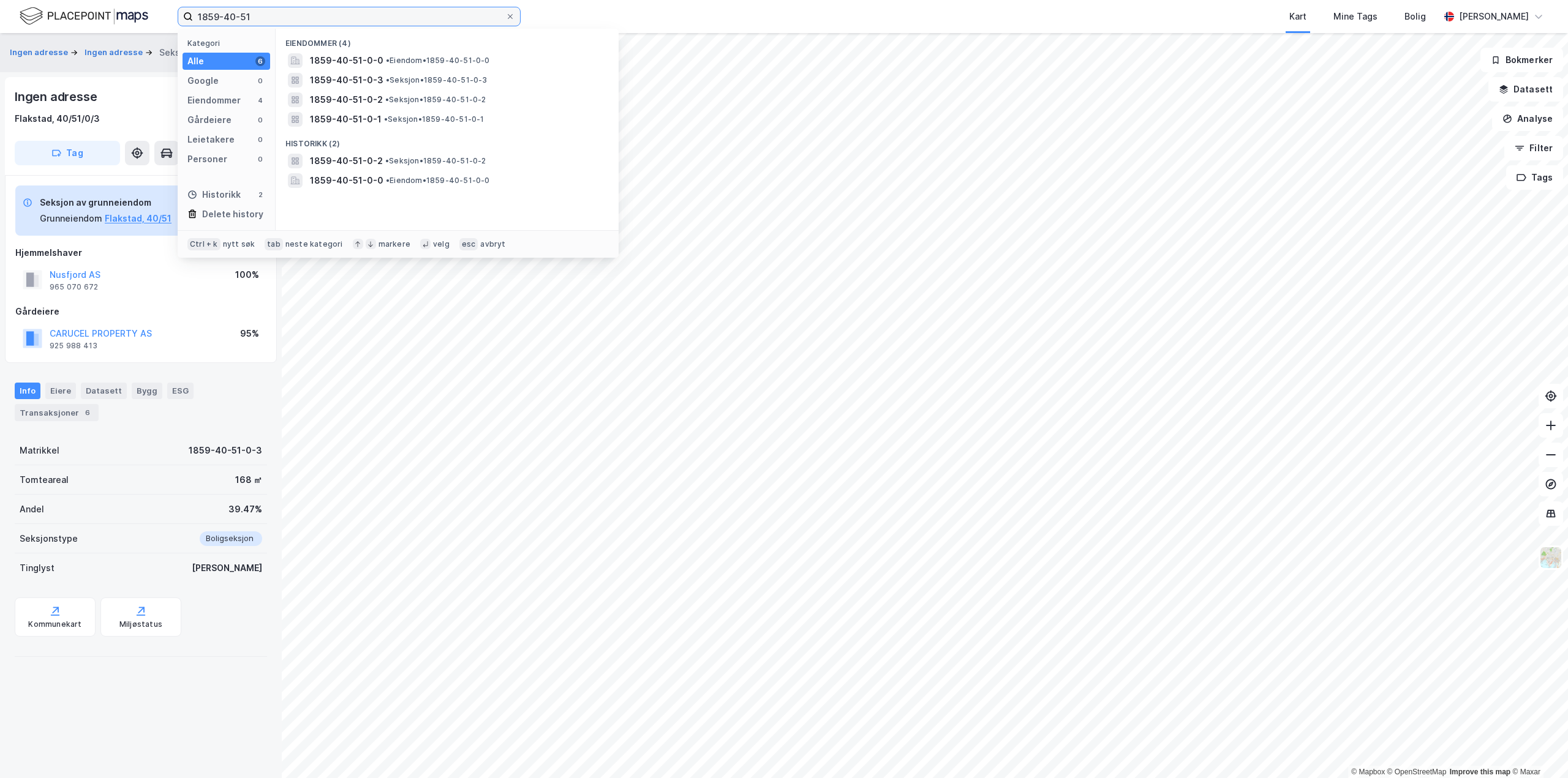
click at [259, 22] on input "1859-40-51" at bounding box center [349, 17] width 313 height 18
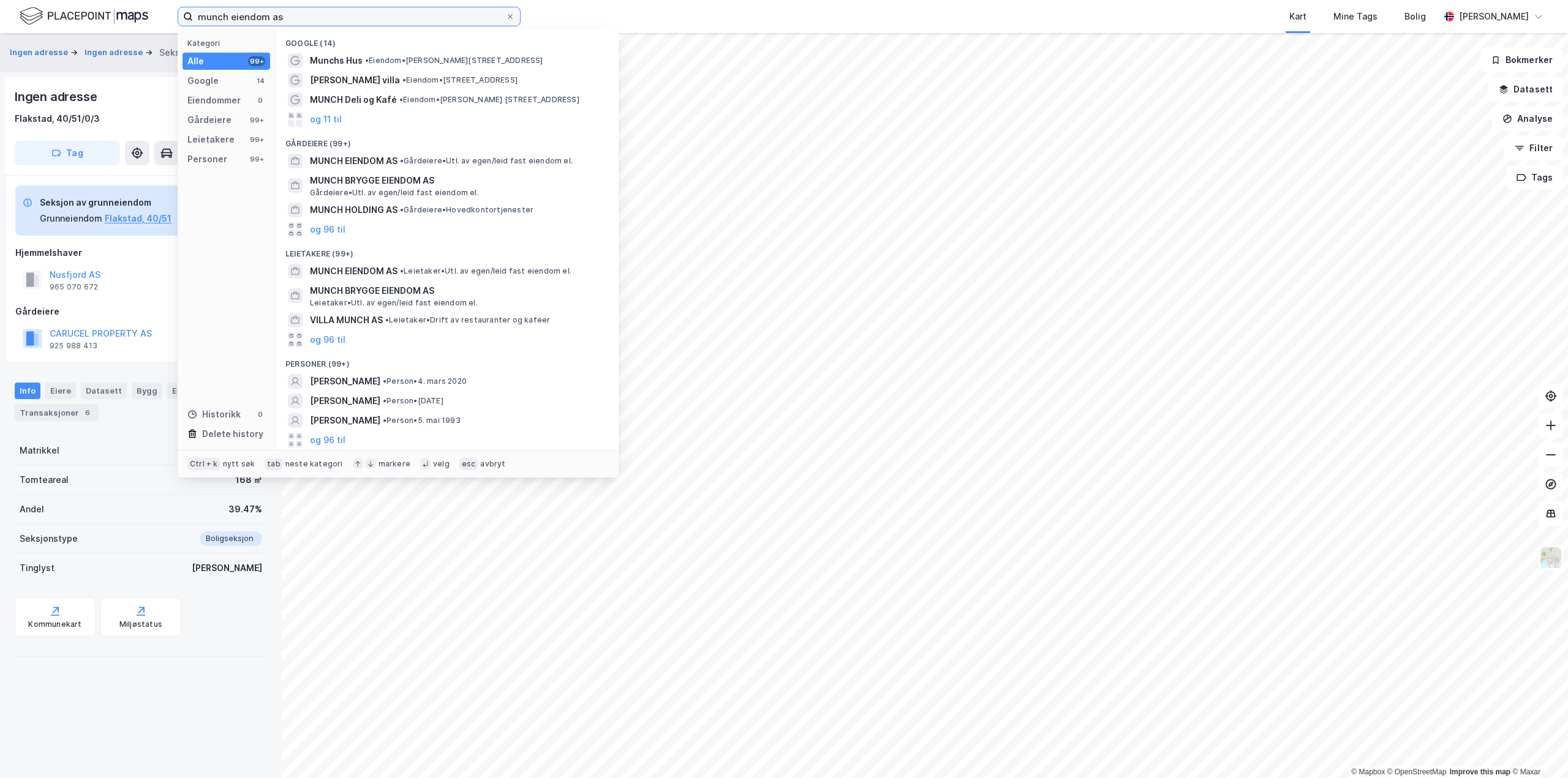
click at [353, 15] on input "munch eiendom as" at bounding box center [349, 17] width 313 height 18
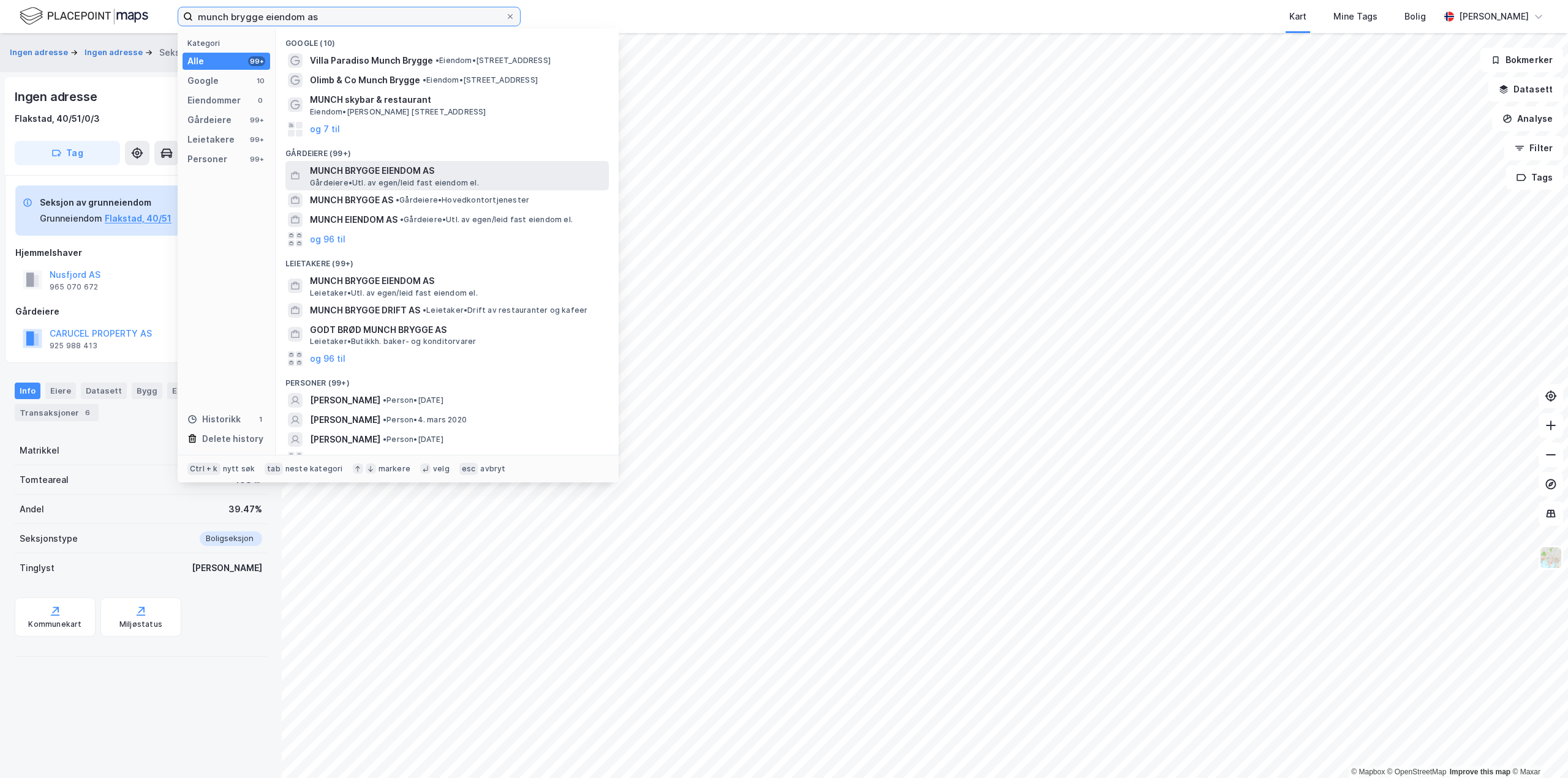
type input "munch brygge eiendom as"
click at [473, 167] on span "MUNCH BRYGGE EIENDOM AS" at bounding box center [456, 170] width 294 height 15
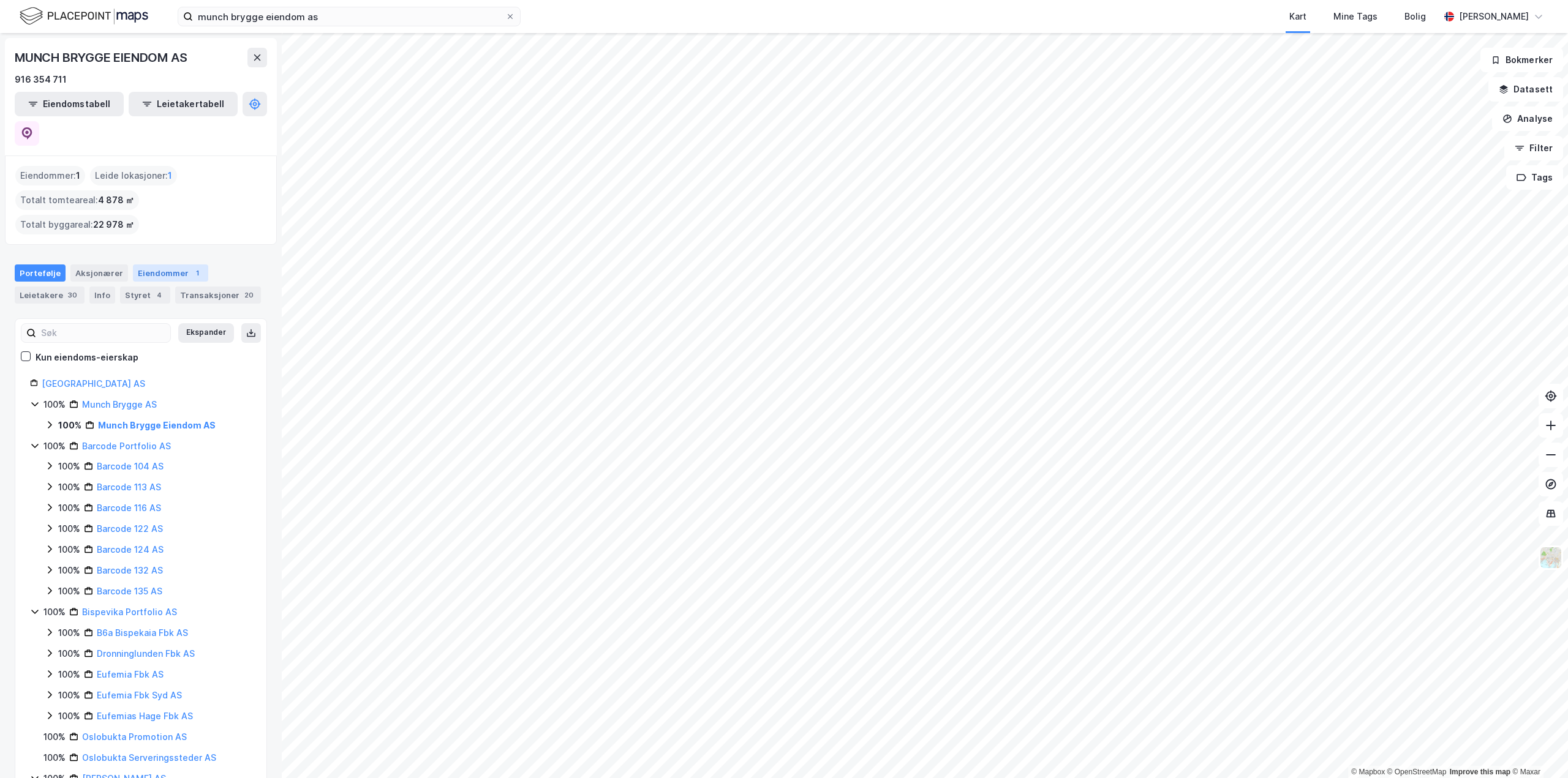
click at [153, 265] on div "Eiendommer 1" at bounding box center [170, 273] width 75 height 17
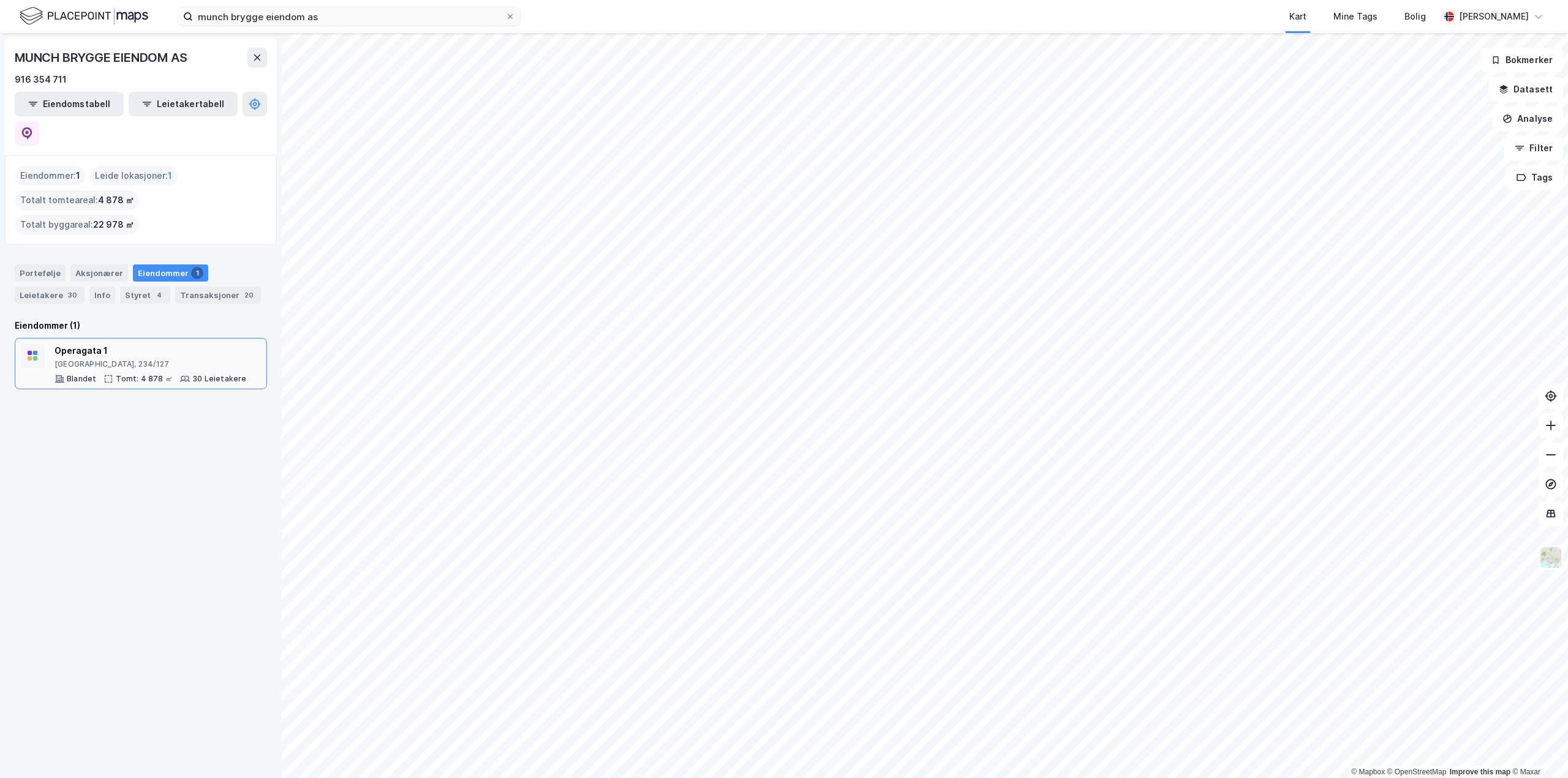
click at [90, 344] on div "Operagata 1" at bounding box center [150, 351] width 192 height 15
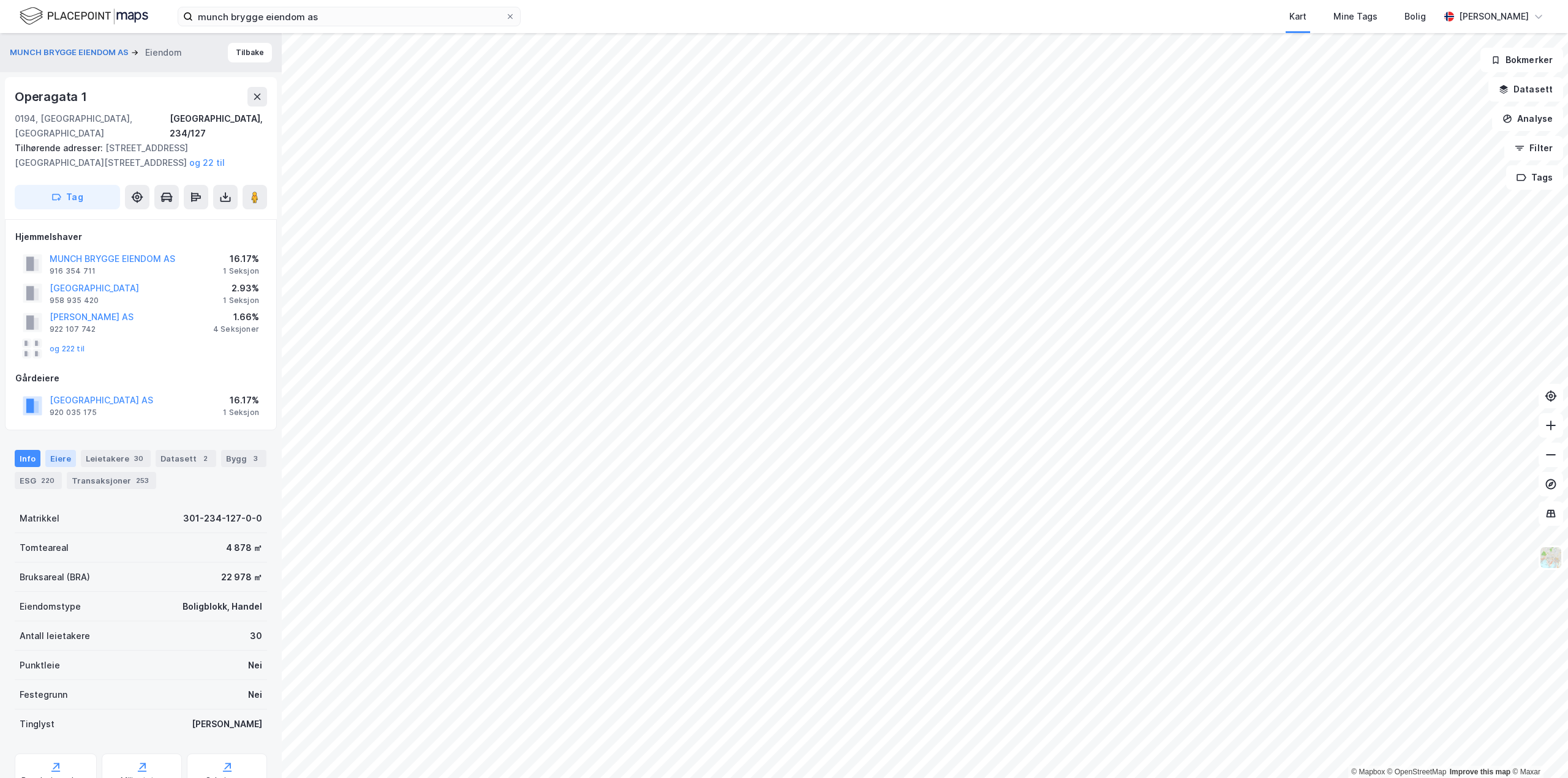
click at [57, 450] on div "Eiere" at bounding box center [60, 458] width 31 height 17
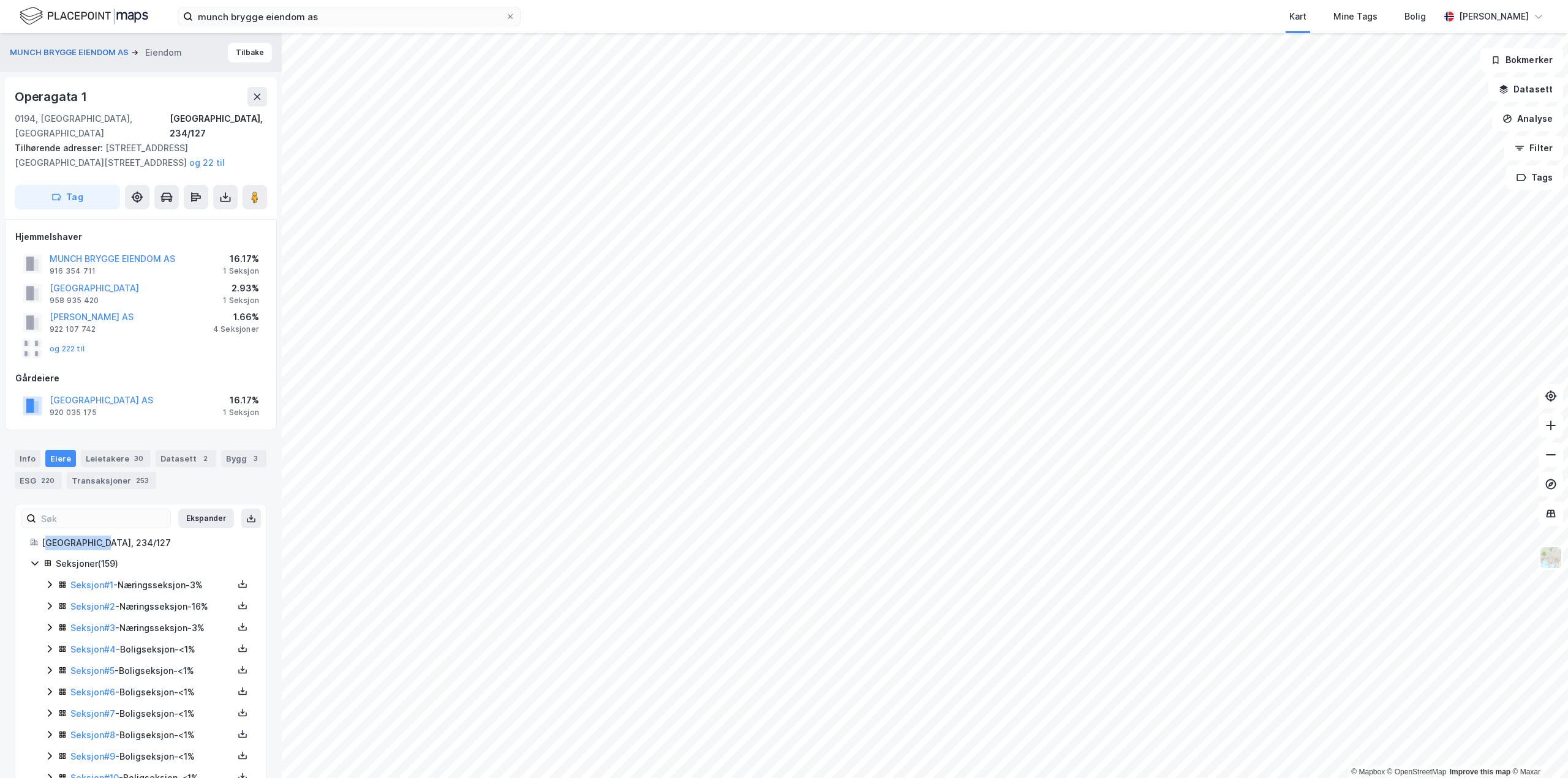
drag, startPoint x: 101, startPoint y: 531, endPoint x: 46, endPoint y: 530, distance: 55.0
click at [46, 536] on div "Oslo, 234/127" at bounding box center [147, 543] width 210 height 15
click at [42, 536] on div "Oslo, 234/127" at bounding box center [147, 543] width 210 height 15
click at [224, 121] on div "Oslo, 234/127" at bounding box center [218, 126] width 97 height 29
drag, startPoint x: 106, startPoint y: 530, endPoint x: 69, endPoint y: 527, distance: 37.1
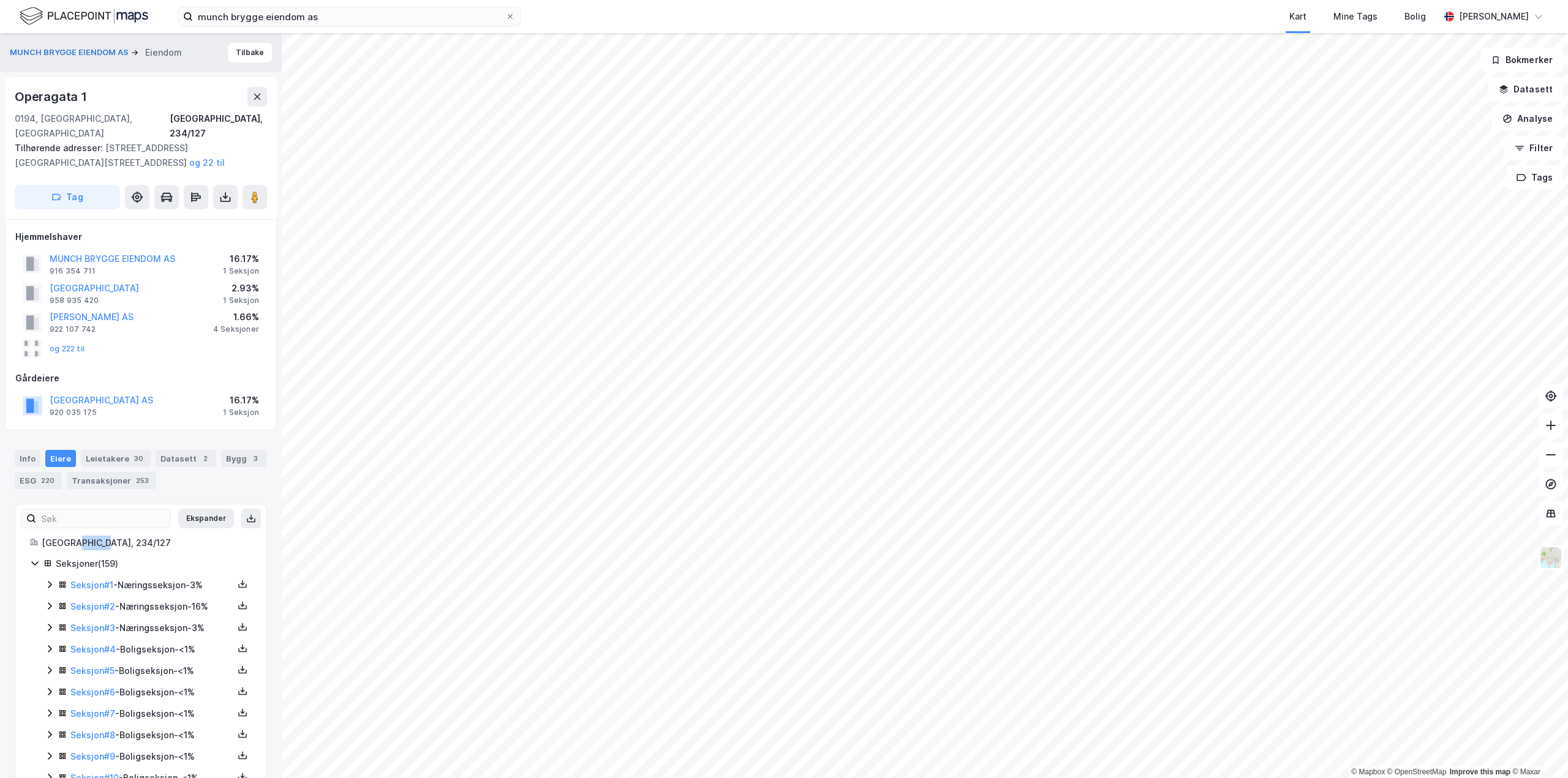
click at [69, 536] on div "Oslo, 234/127" at bounding box center [147, 543] width 210 height 15
click at [93, 602] on link "Seksjon # 2" at bounding box center [92, 606] width 44 height 10
